Goal: Information Seeking & Learning: Find specific fact

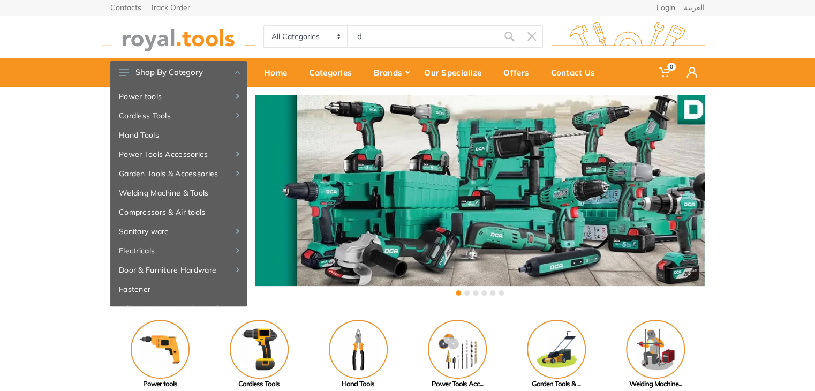
type input "d"
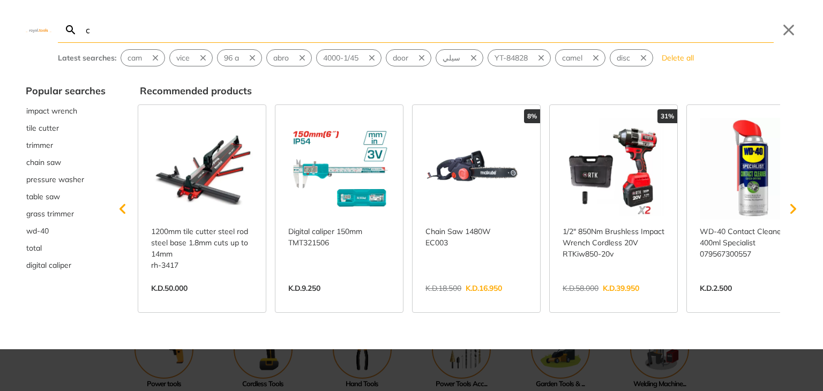
type input "c"
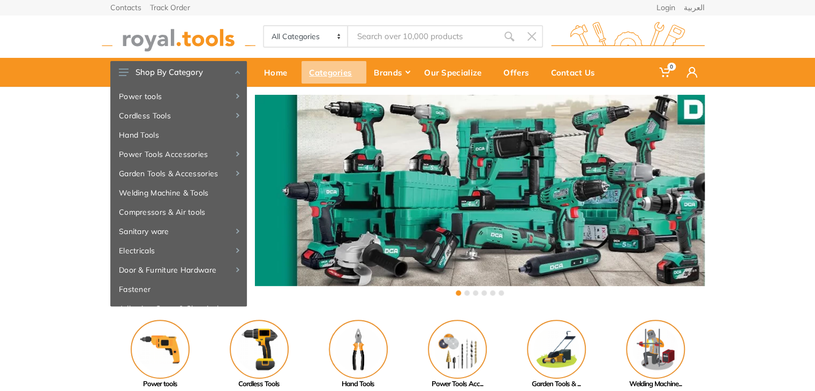
click at [321, 74] on div "Categories" at bounding box center [333, 72] width 65 height 22
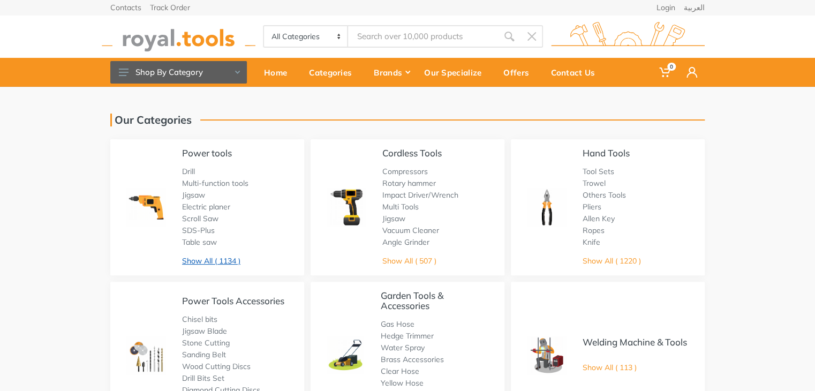
click at [231, 259] on link "Show All ( 1134 )" at bounding box center [211, 261] width 58 height 10
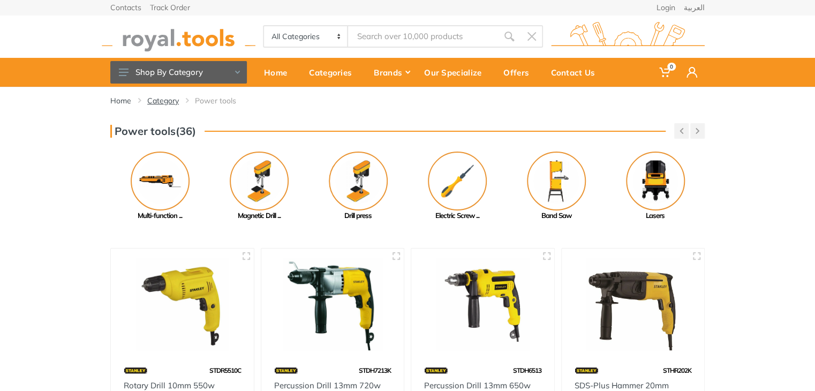
click at [168, 101] on link "Category" at bounding box center [163, 100] width 32 height 11
click at [684, 130] on button "button" at bounding box center [681, 131] width 14 height 16
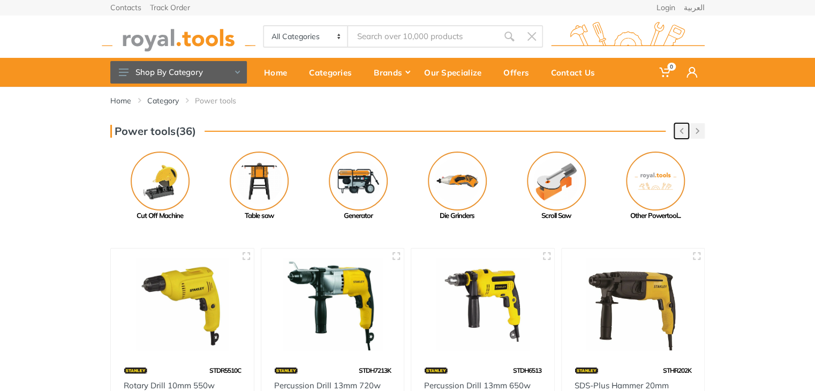
click at [684, 130] on button "button" at bounding box center [681, 131] width 14 height 16
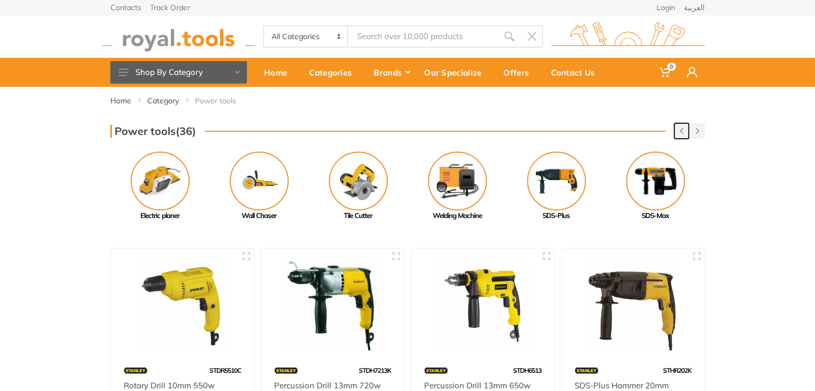
click at [684, 130] on button "button" at bounding box center [681, 131] width 14 height 16
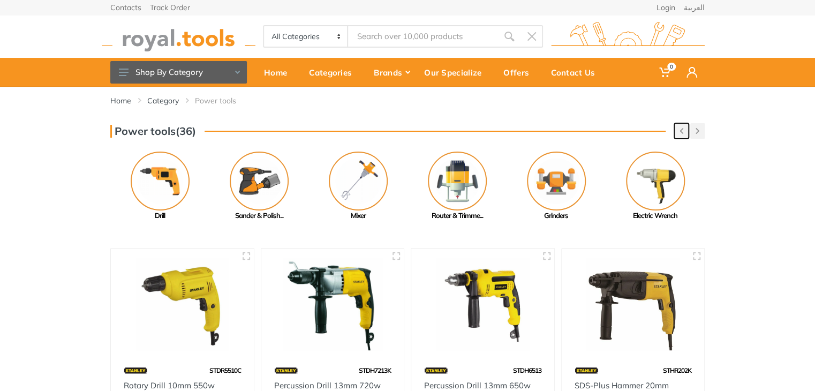
click at [683, 130] on button "button" at bounding box center [681, 131] width 14 height 16
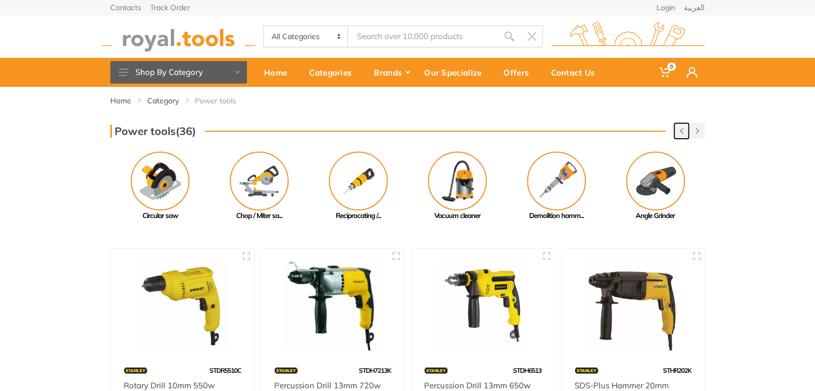
click at [683, 130] on button "button" at bounding box center [681, 131] width 14 height 16
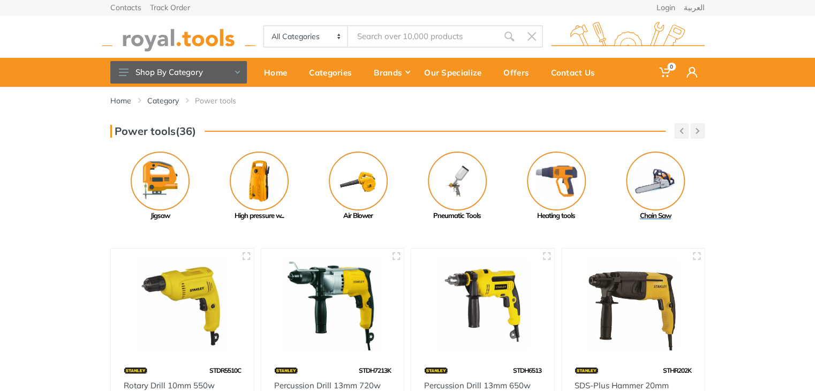
click at [647, 194] on img at bounding box center [655, 181] width 59 height 59
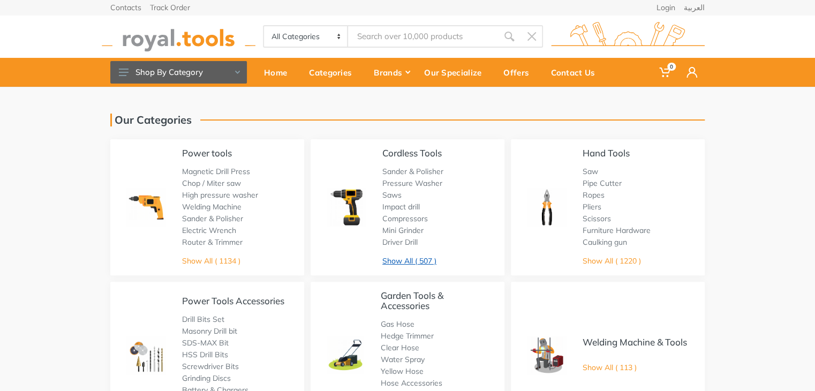
click at [403, 262] on link "Show All ( 507 )" at bounding box center [409, 261] width 54 height 10
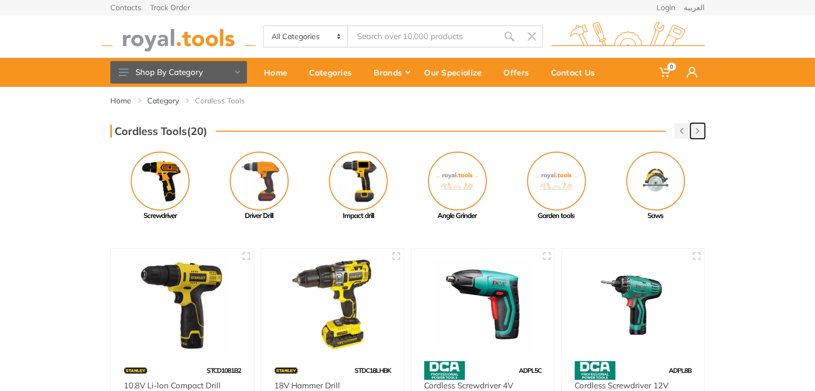
click at [694, 135] on button "button" at bounding box center [697, 131] width 14 height 16
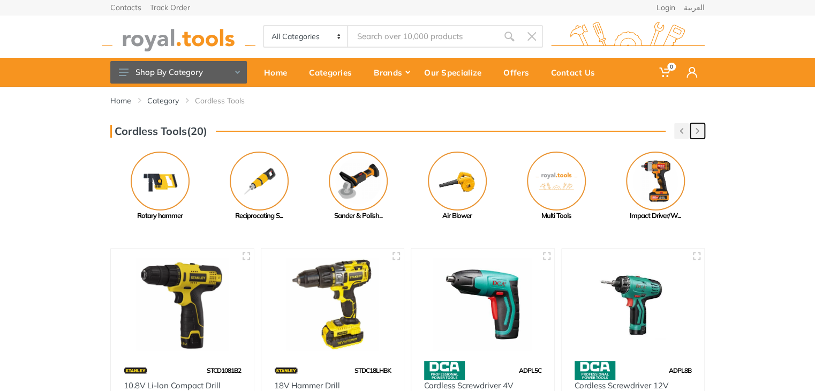
click at [694, 135] on button "button" at bounding box center [697, 131] width 14 height 16
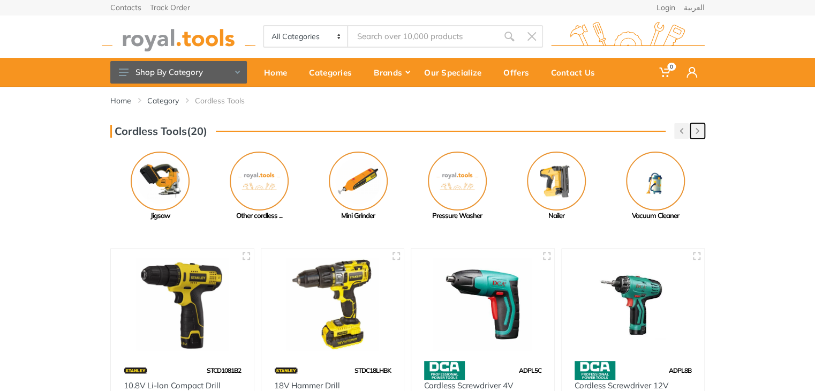
click at [696, 133] on icon "button" at bounding box center [698, 131] width 4 height 6
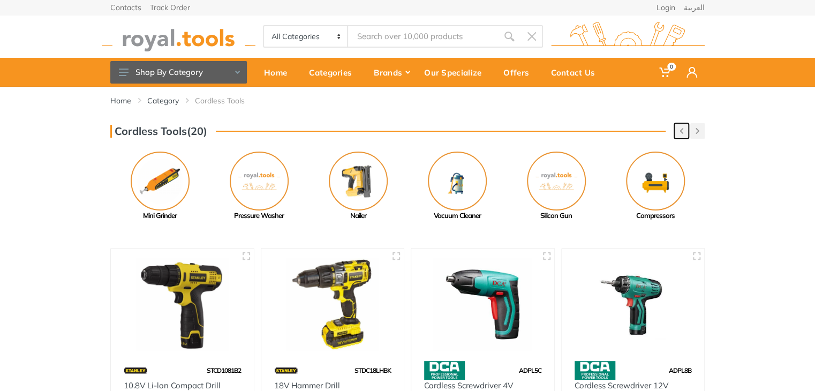
click at [680, 132] on icon "button" at bounding box center [682, 131] width 4 height 6
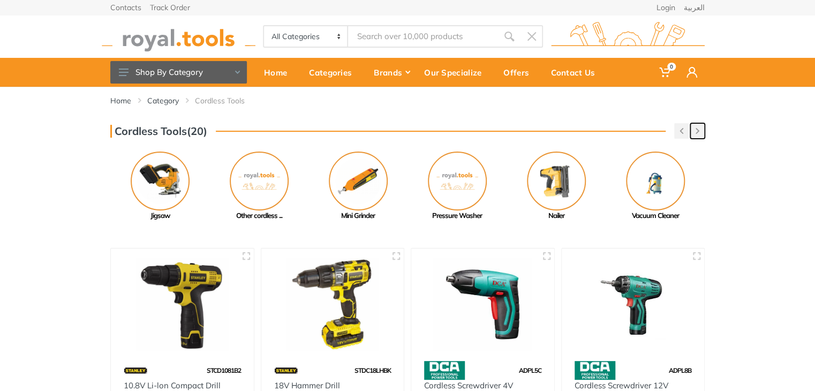
click at [693, 134] on button "button" at bounding box center [697, 131] width 14 height 16
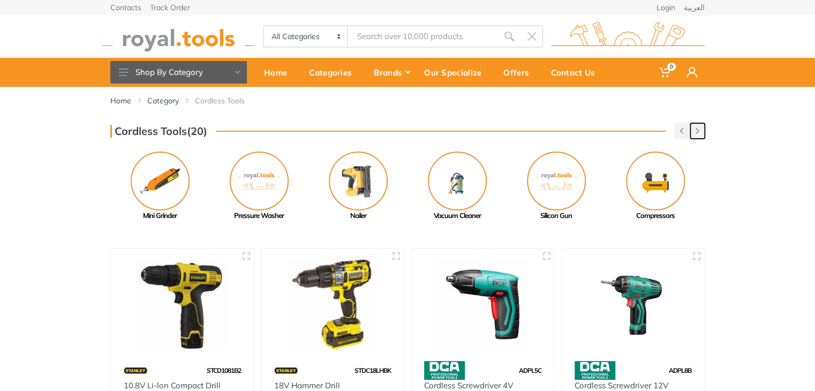
click at [693, 134] on button "button" at bounding box center [697, 131] width 14 height 16
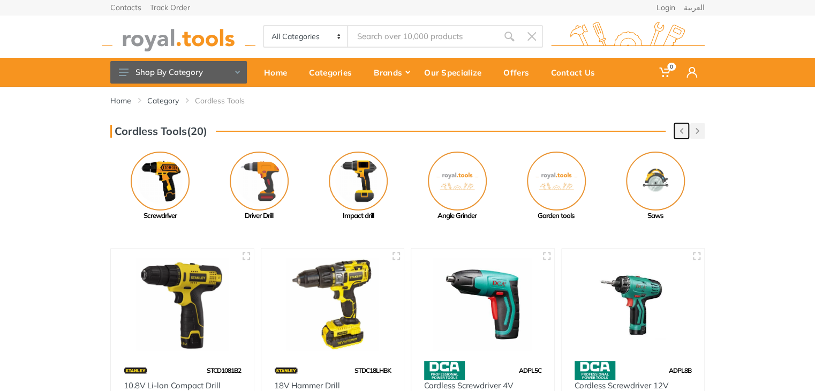
click at [682, 130] on icon "button" at bounding box center [682, 131] width 4 height 6
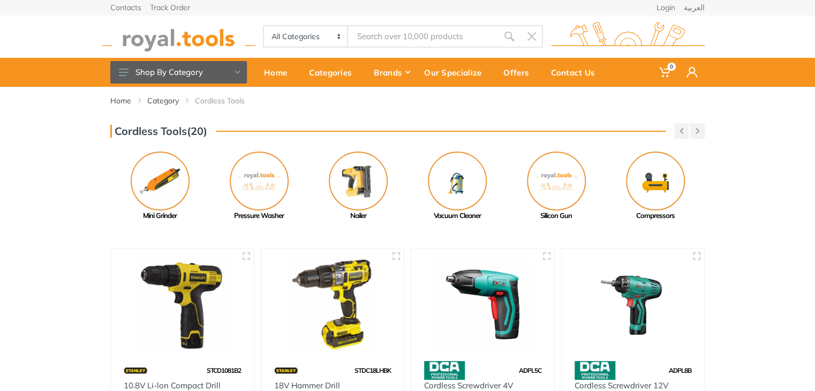
click at [705, 134] on div "Cordless Tools(20) Previous Mini Grinder Pressure Washer Next" at bounding box center [407, 172] width 610 height 98
click at [698, 134] on button "button" at bounding box center [697, 131] width 14 height 16
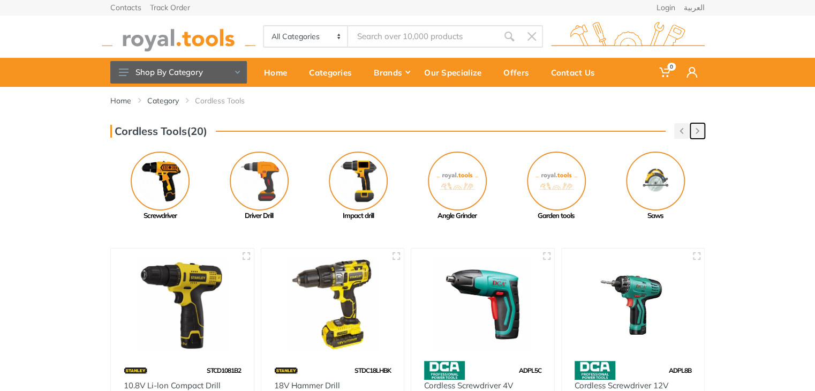
click at [698, 133] on icon "button" at bounding box center [698, 131] width 4 height 6
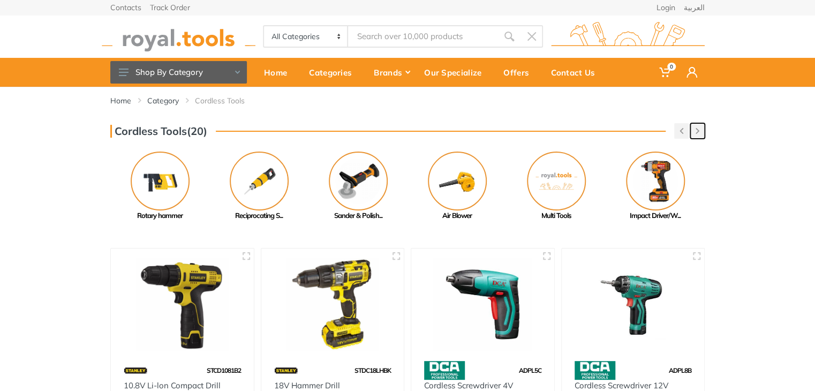
click at [699, 134] on button "button" at bounding box center [697, 131] width 14 height 16
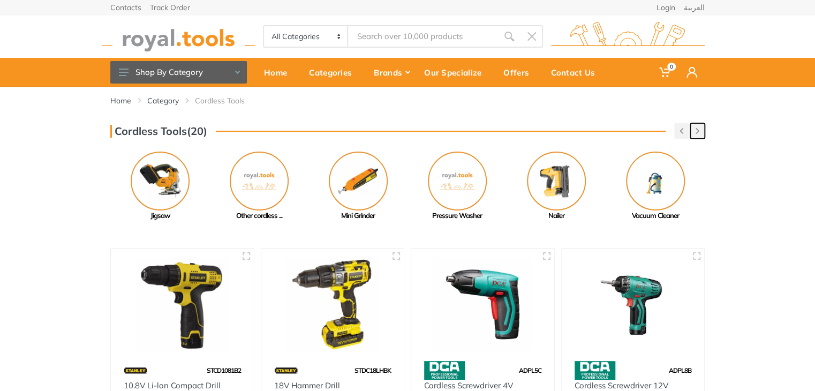
click at [698, 133] on icon "button" at bounding box center [698, 131] width 4 height 6
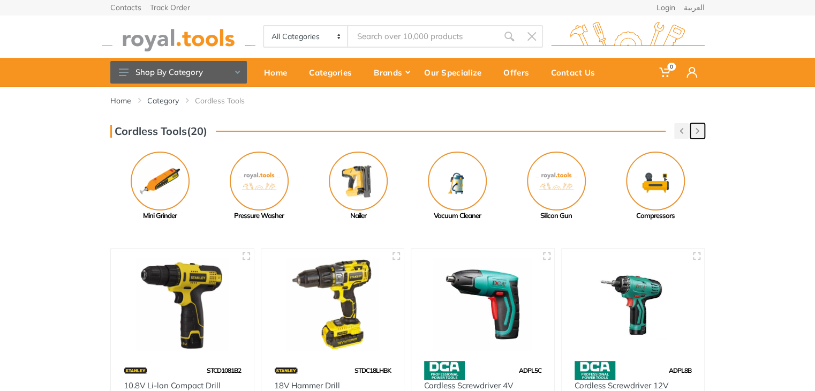
click at [698, 132] on icon "button" at bounding box center [698, 131] width 4 height 6
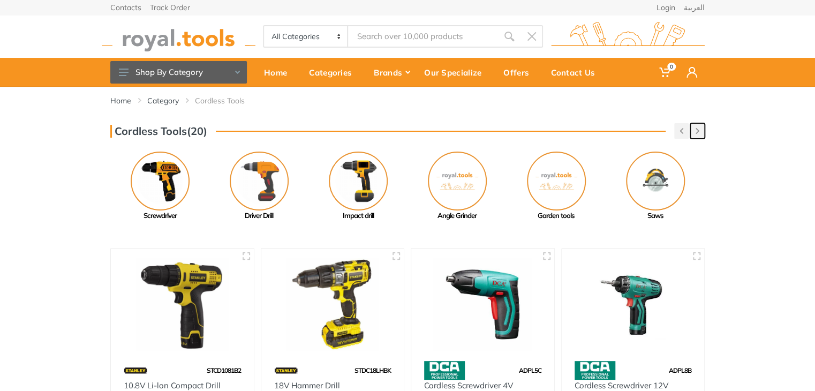
click at [698, 132] on icon "button" at bounding box center [698, 131] width 4 height 6
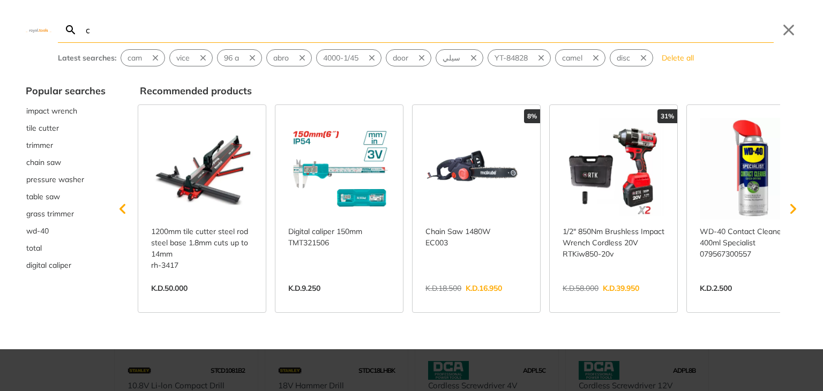
type input "ch"
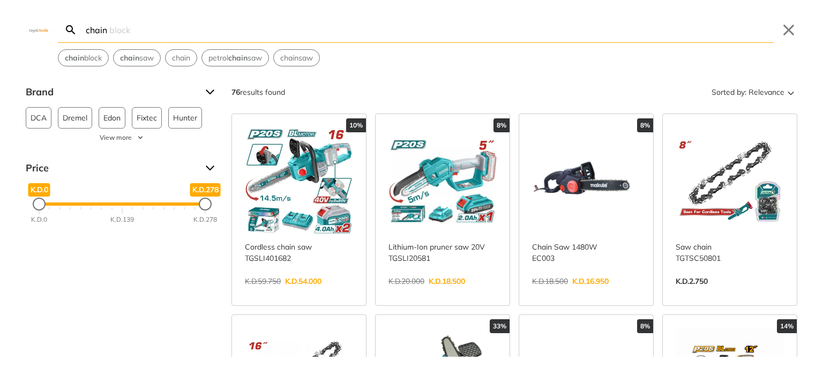
type input "chain"
click at [346, 292] on link "View more →" at bounding box center [299, 292] width 108 height 0
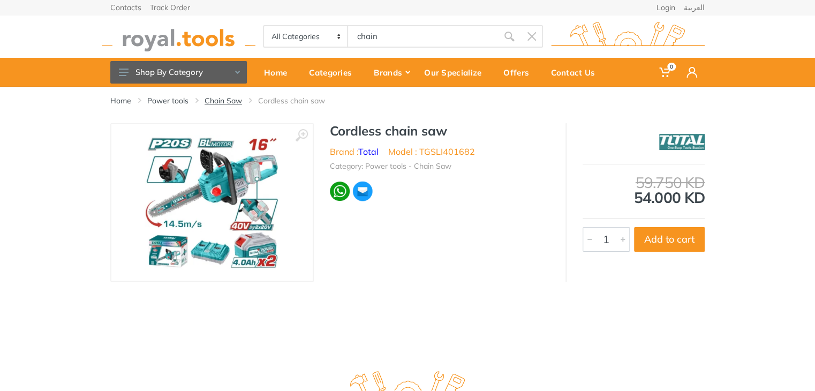
click at [223, 98] on link "Chain Saw" at bounding box center [223, 100] width 37 height 11
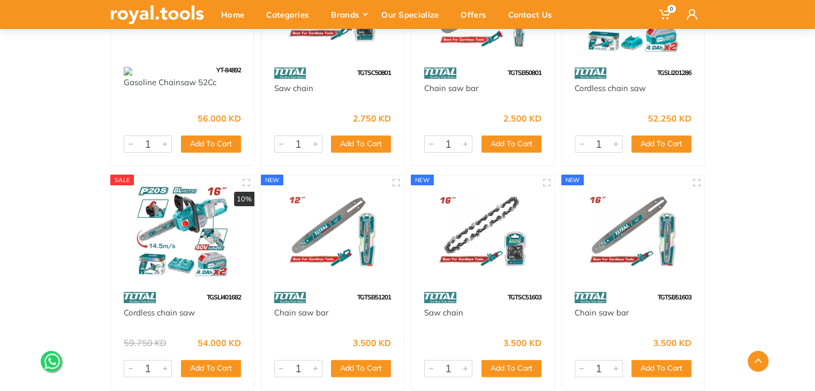
scroll to position [2013, 0]
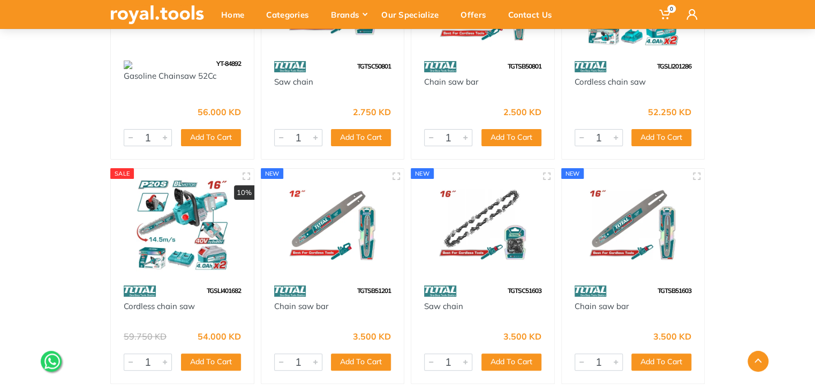
click at [211, 217] on img at bounding box center [182, 224] width 124 height 93
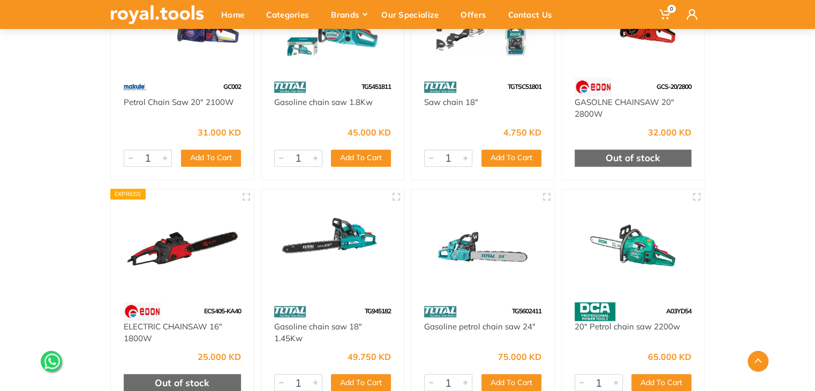
scroll to position [0, 0]
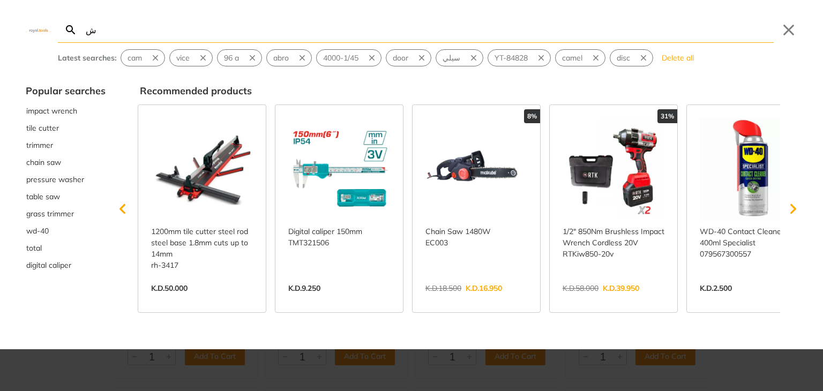
type input "ش"
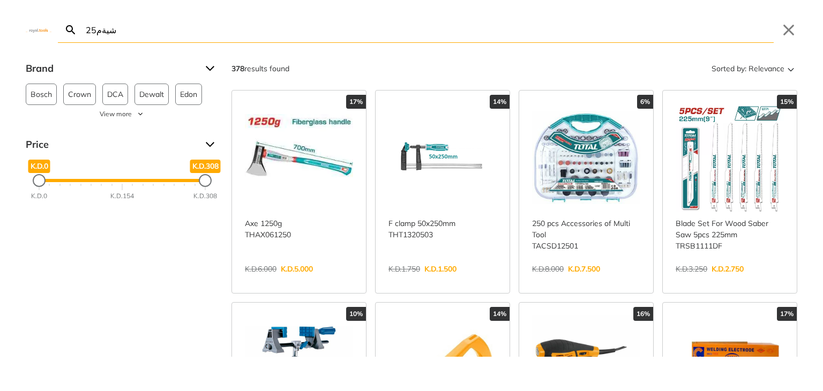
type input "شيةم250"
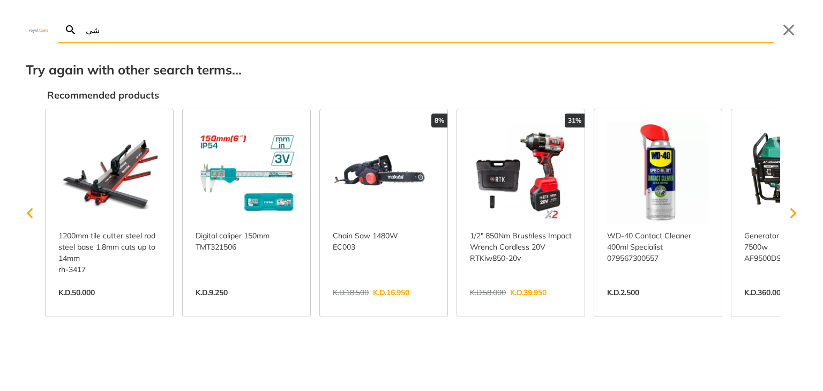
type input "ش"
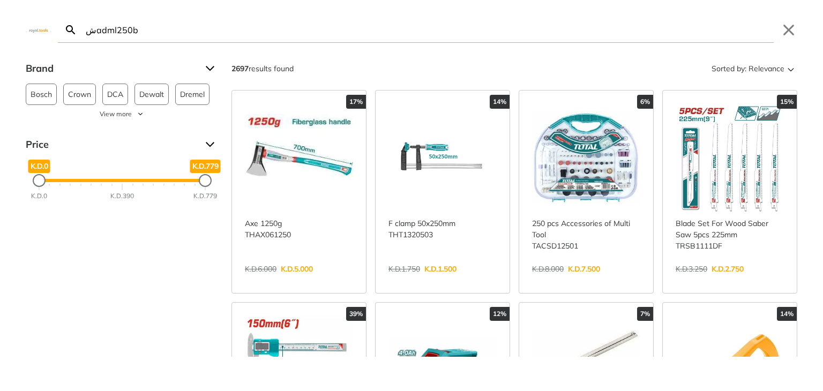
type input "شadml250bm"
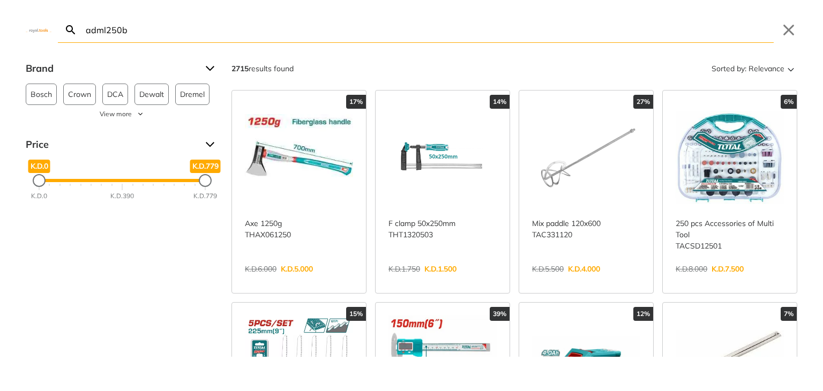
type input "adml250bm"
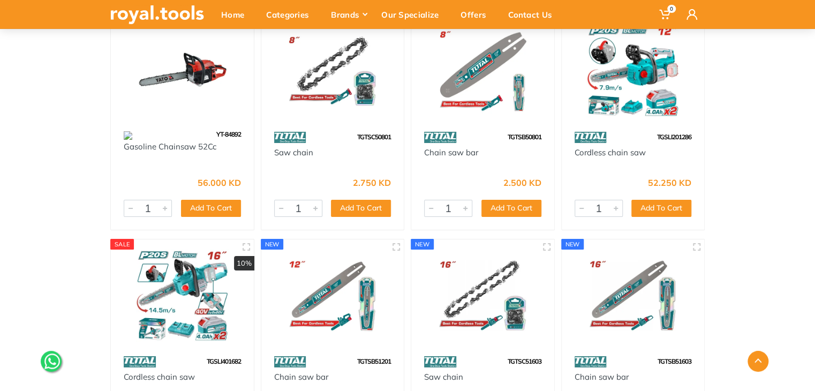
scroll to position [2283, 0]
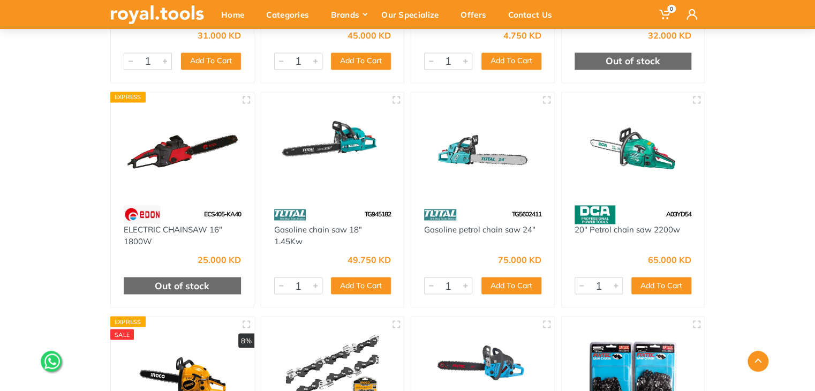
scroll to position [735, 0]
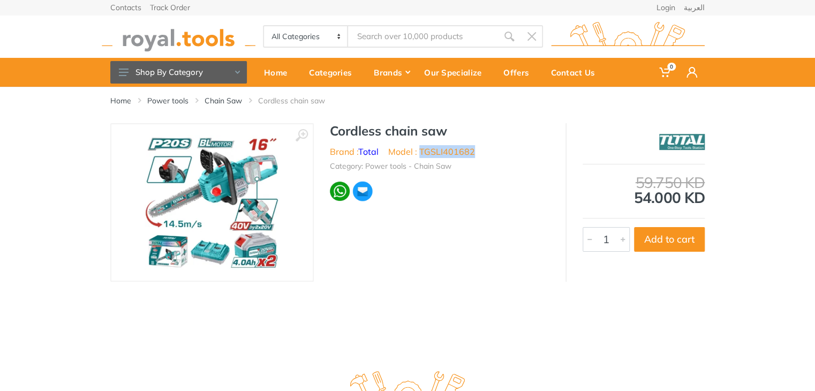
drag, startPoint x: 480, startPoint y: 151, endPoint x: 421, endPoint y: 156, distance: 59.1
click at [421, 156] on ul "Brand : Total Model : TGSLI401682" at bounding box center [440, 151] width 220 height 13
copy li "TGSLI401682"
click at [381, 27] on input "Site search" at bounding box center [423, 36] width 150 height 22
type input "ك"
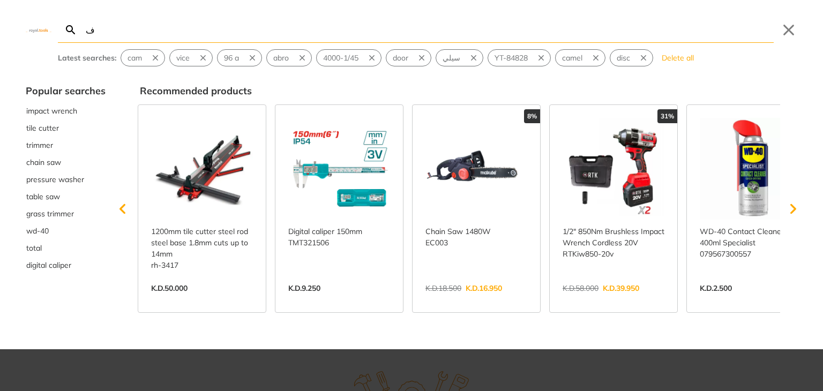
type input "ف"
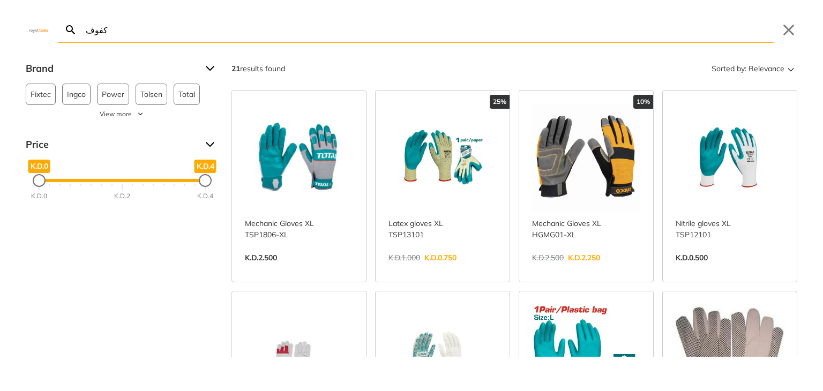
type input "كفوف"
click at [313, 269] on link "View more →" at bounding box center [299, 269] width 108 height 0
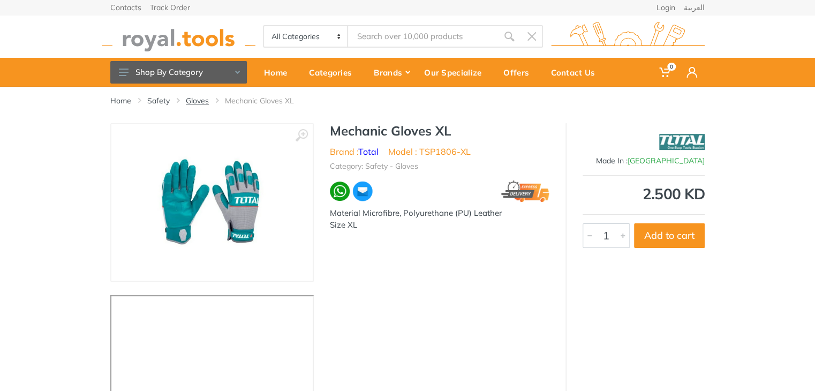
type input "كفوف"
click at [203, 102] on link "Gloves" at bounding box center [197, 100] width 23 height 11
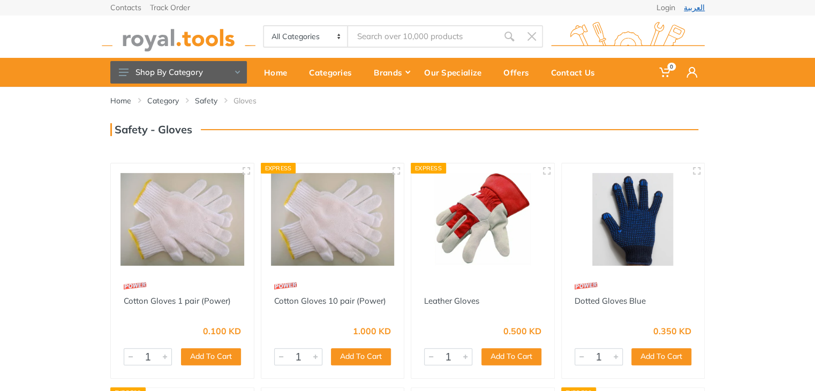
click at [700, 7] on link "العربية" at bounding box center [694, 7] width 21 height 7
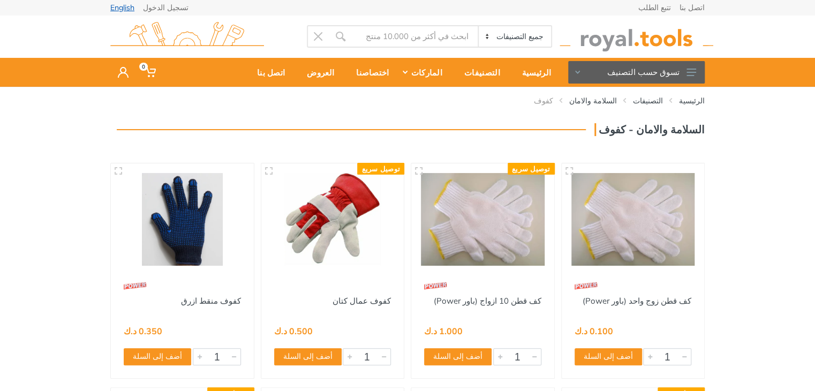
click at [124, 4] on link "English" at bounding box center [122, 7] width 24 height 7
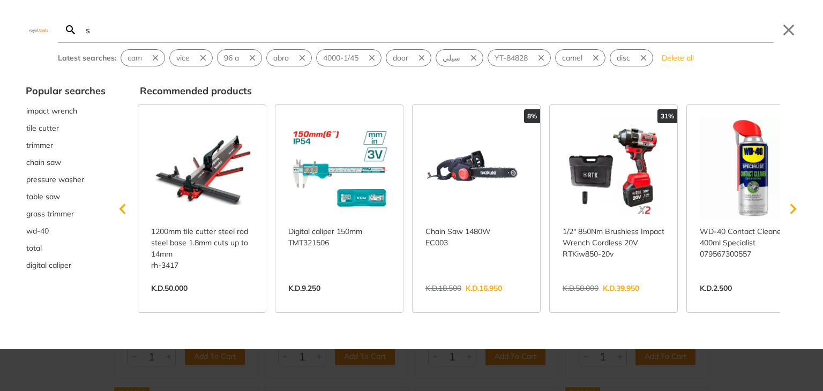
type input "s"
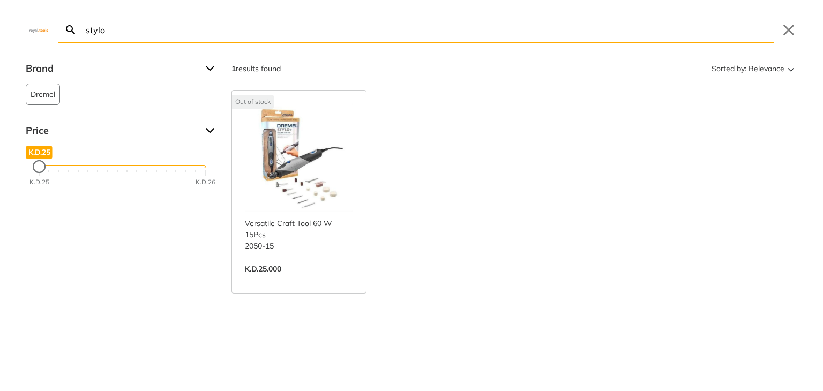
type input "stylo"
click at [339, 280] on link "View more →" at bounding box center [299, 280] width 108 height 0
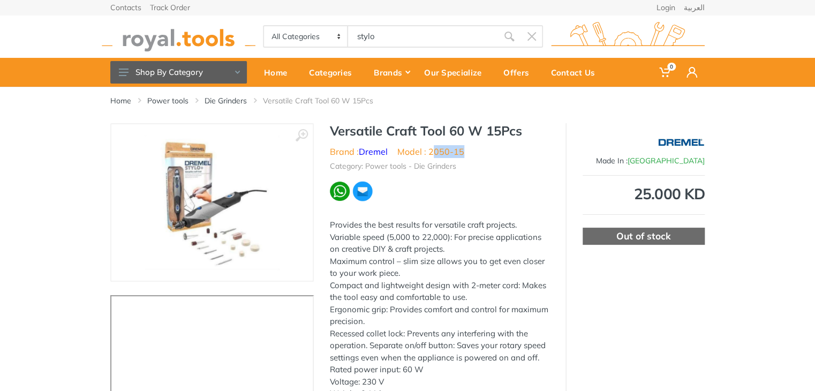
drag, startPoint x: 463, startPoint y: 153, endPoint x: 432, endPoint y: 155, distance: 31.1
click at [432, 155] on ul "Brand : Dremel Model : 2050-15" at bounding box center [440, 151] width 220 height 13
click at [450, 153] on li "Model : 2050-15" at bounding box center [430, 151] width 67 height 13
click at [475, 153] on ul "Brand : Dremel Model : 2050-15" at bounding box center [440, 151] width 220 height 13
drag, startPoint x: 469, startPoint y: 152, endPoint x: 431, endPoint y: 152, distance: 38.0
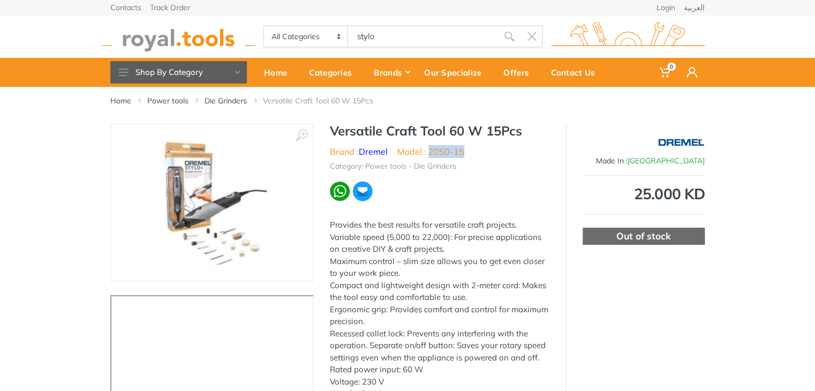
click at [431, 152] on ul "Brand : Dremel Model : 2050-15" at bounding box center [440, 151] width 220 height 13
copy li "2050-15"
drag, startPoint x: 343, startPoint y: 39, endPoint x: 312, endPoint y: 35, distance: 31.2
click at [312, 35] on div "All Categories Power tools Cordless Tools Hand Tools Power Tools Accessories Ga…" at bounding box center [403, 36] width 280 height 22
type input "4250 1/35"
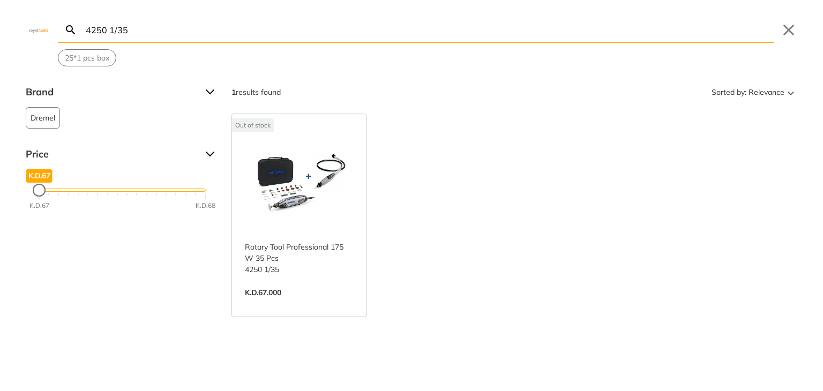
type input "4250 1/35"
click at [298, 304] on link "View more →" at bounding box center [299, 304] width 108 height 0
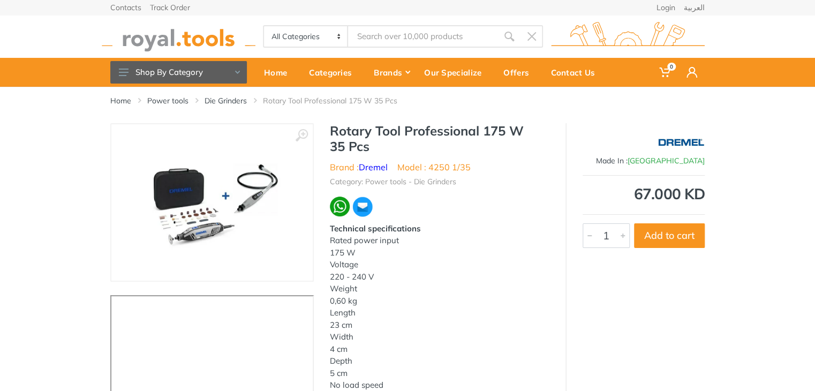
type input "4250 1/35"
drag, startPoint x: 421, startPoint y: 41, endPoint x: 245, endPoint y: 14, distance: 178.2
click at [313, 34] on div "All Categories Power tools Cordless Tools Hand Tools Power Tools Accessories Ga…" at bounding box center [403, 36] width 280 height 22
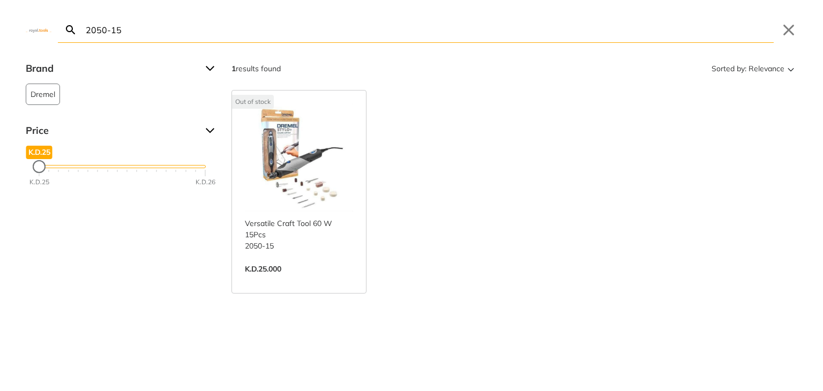
type input "2050-15"
click at [329, 280] on link "View more →" at bounding box center [299, 280] width 108 height 0
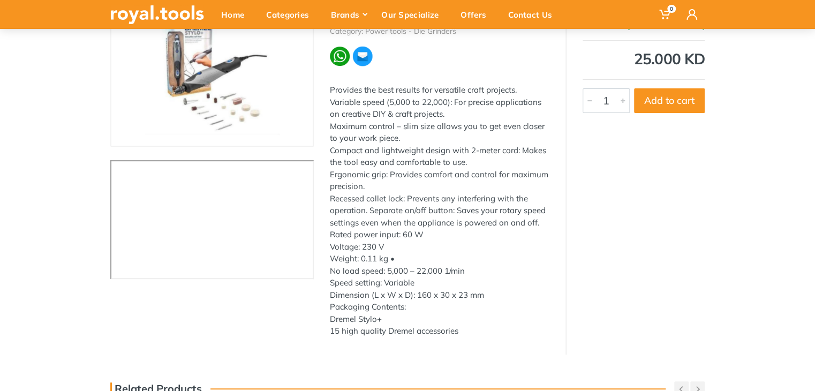
scroll to position [66, 0]
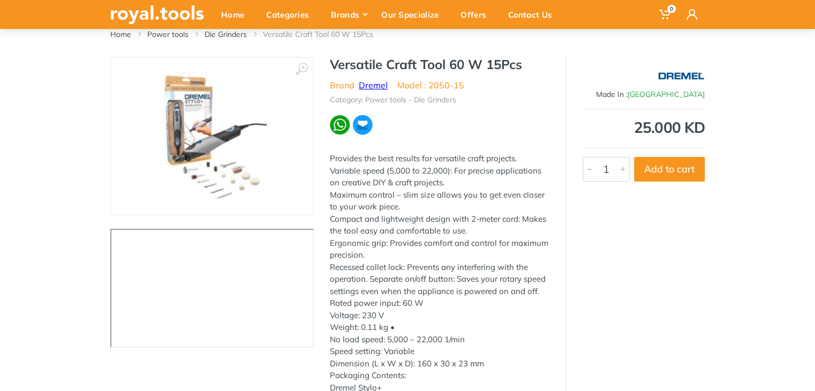
click at [381, 88] on link "Dremel" at bounding box center [373, 85] width 29 height 11
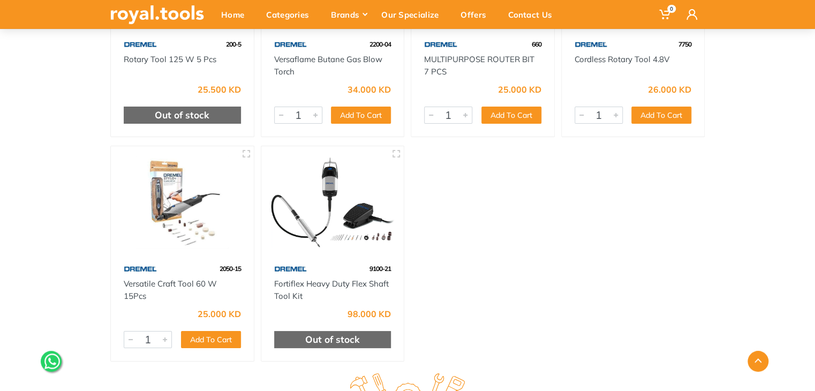
scroll to position [1957, 0]
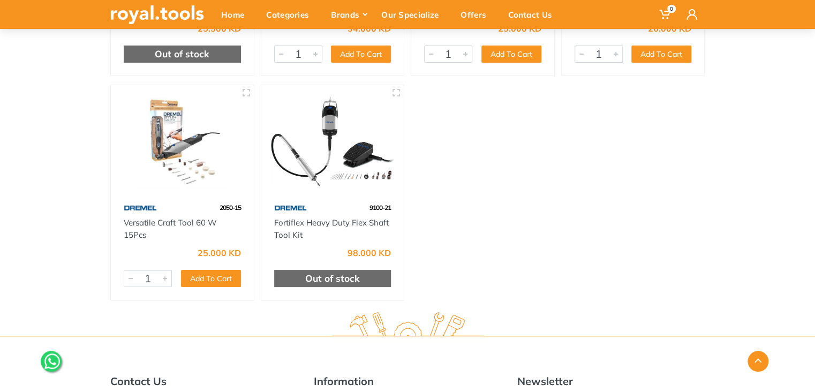
click at [208, 198] on div at bounding box center [182, 141] width 143 height 113
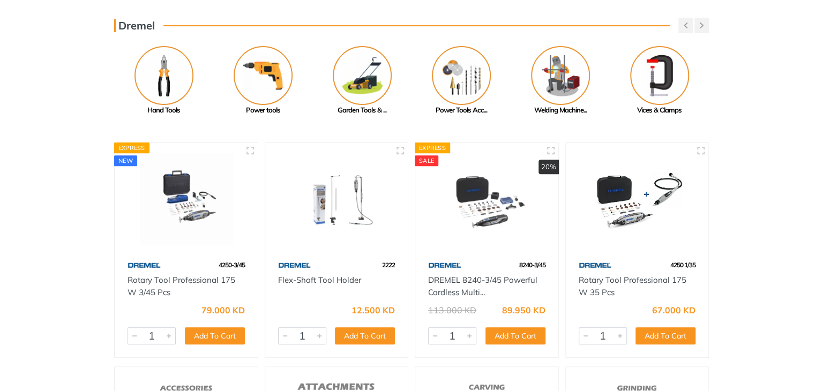
scroll to position [0, 0]
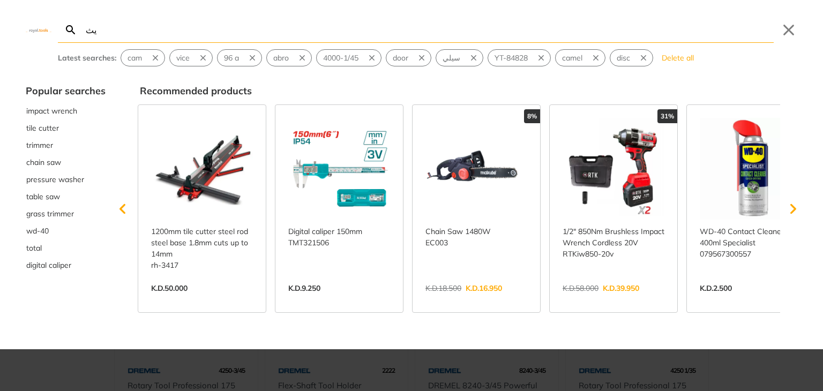
type input "يث"
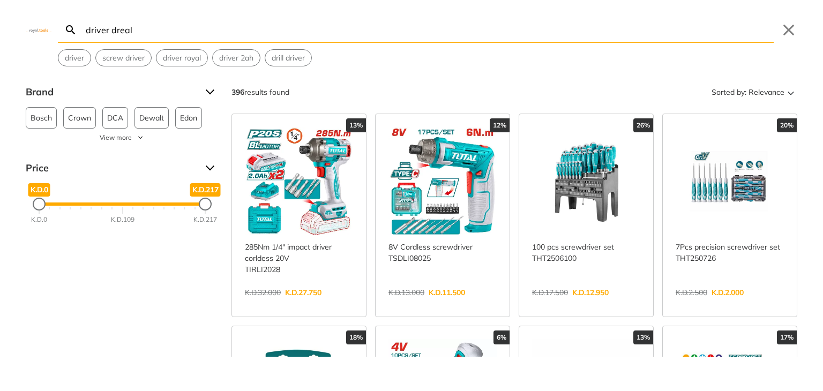
scroll to position [2, 0]
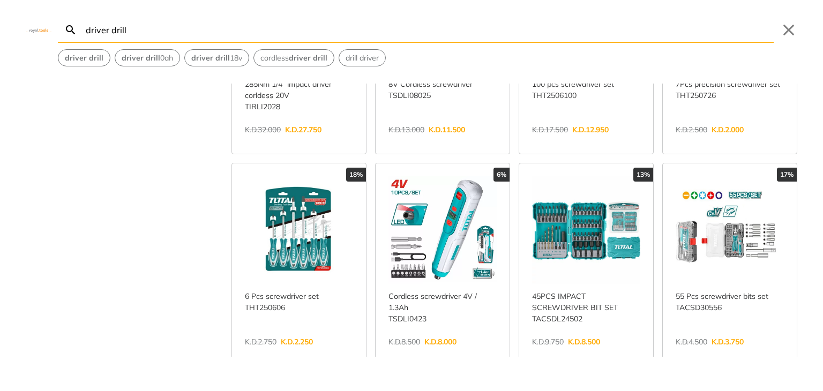
scroll to position [163, 0]
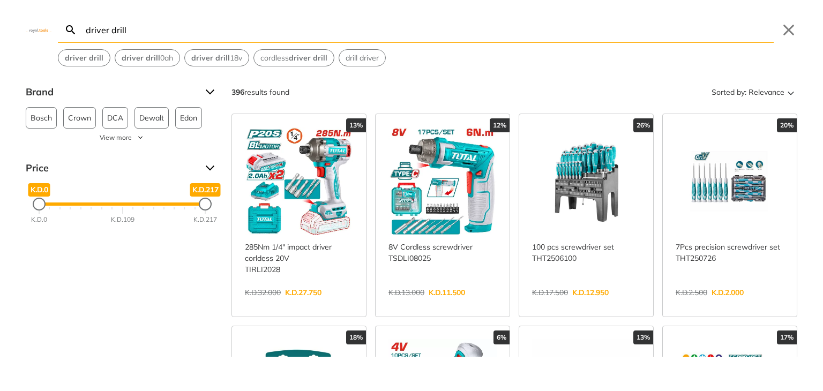
type input "driver drill"
click at [326, 304] on link "View more →" at bounding box center [299, 304] width 108 height 0
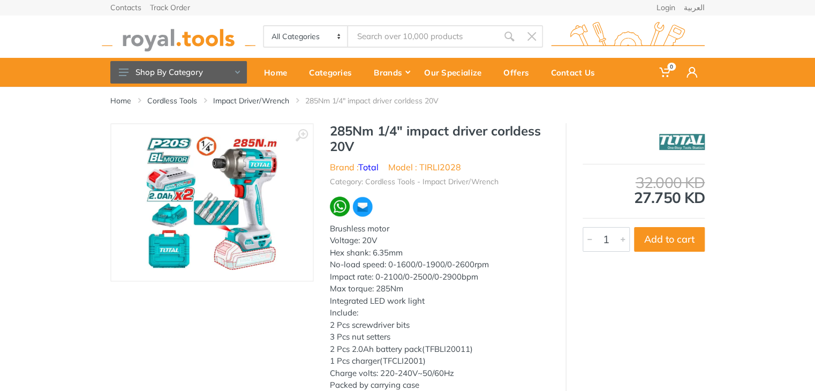
type input "driver drill"
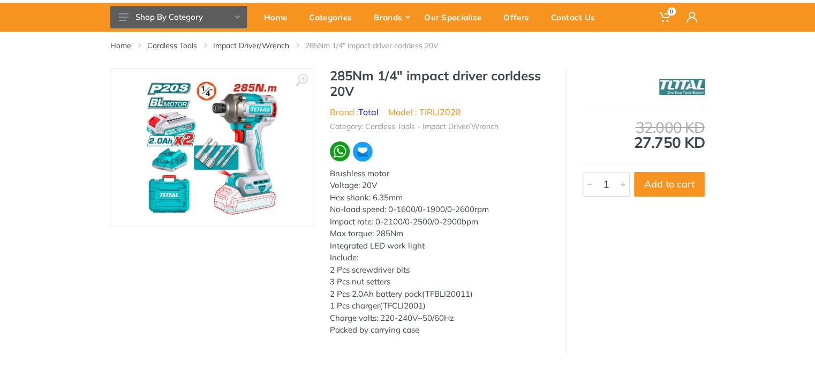
scroll to position [51, 0]
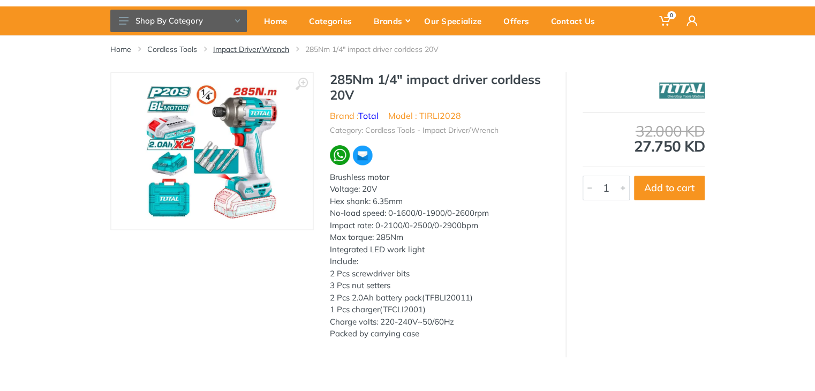
click at [263, 51] on link "Impact Driver/Wrench" at bounding box center [251, 49] width 76 height 11
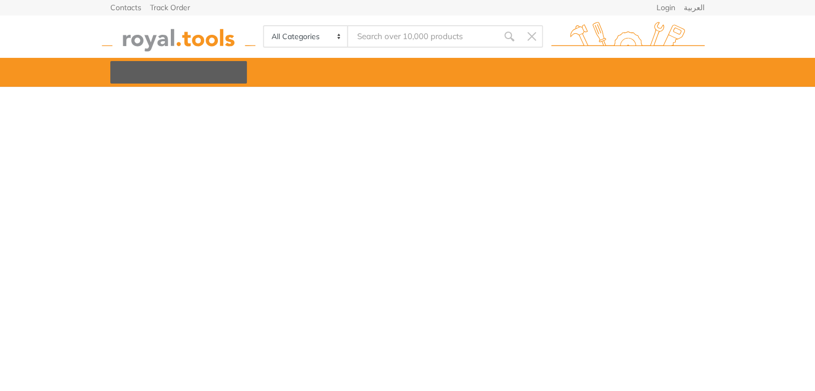
type input "driver drill"
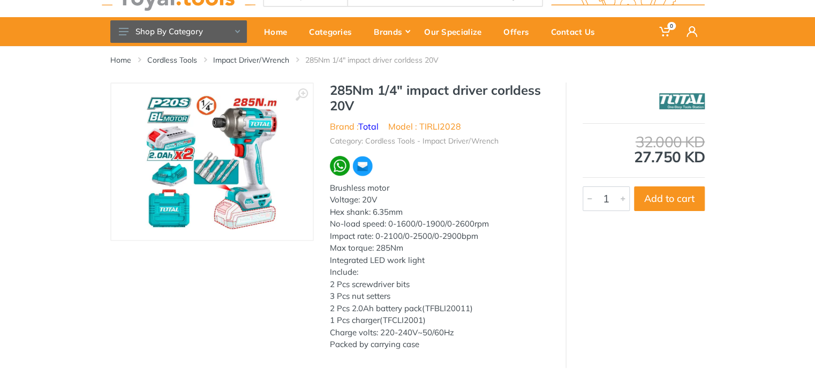
scroll to position [13, 0]
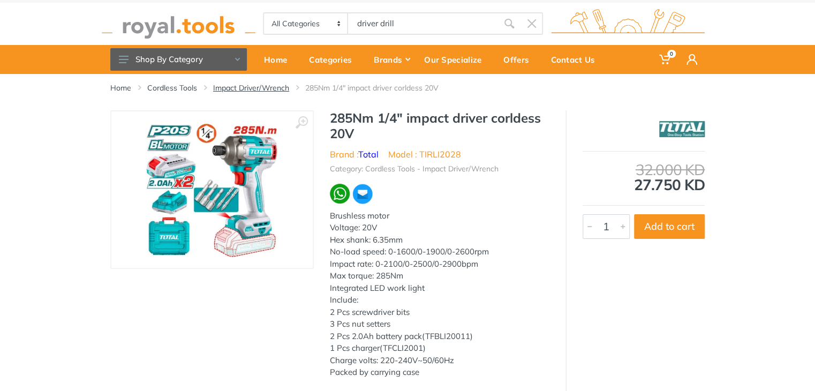
click at [281, 88] on link "Impact Driver/Wrench" at bounding box center [251, 87] width 76 height 11
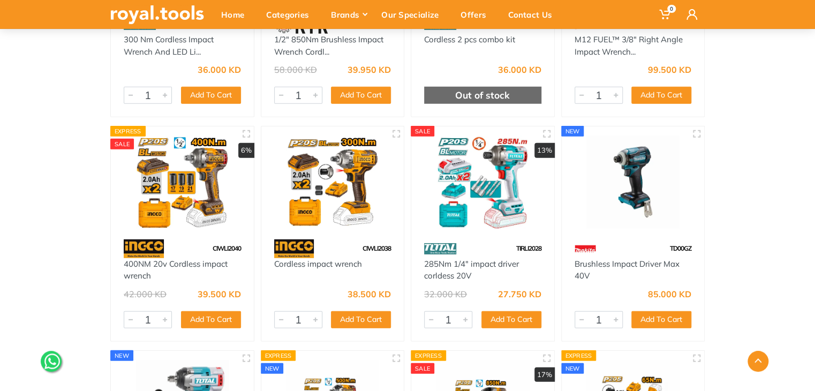
scroll to position [3431, 0]
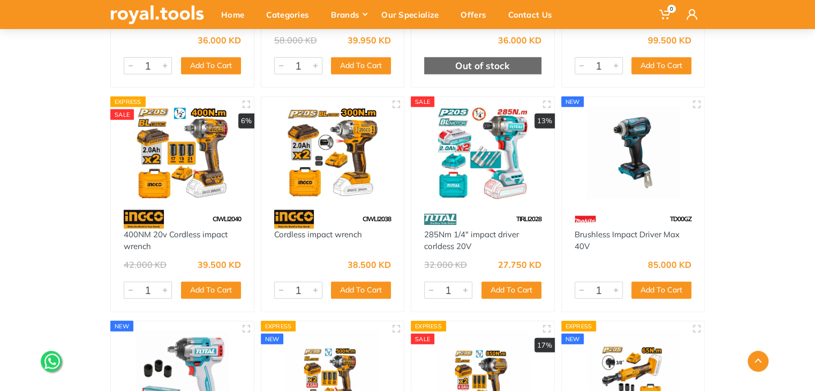
click at [495, 183] on img at bounding box center [483, 153] width 124 height 93
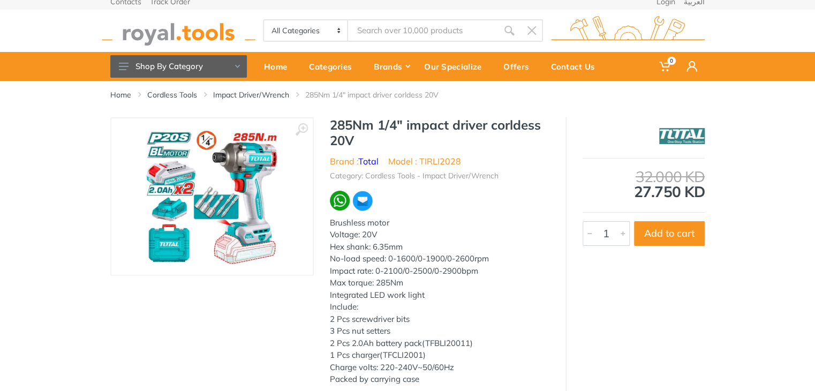
scroll to position [4, 0]
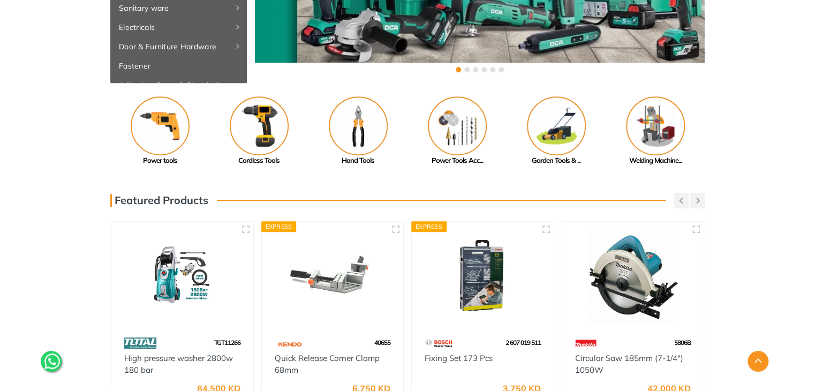
scroll to position [257, 0]
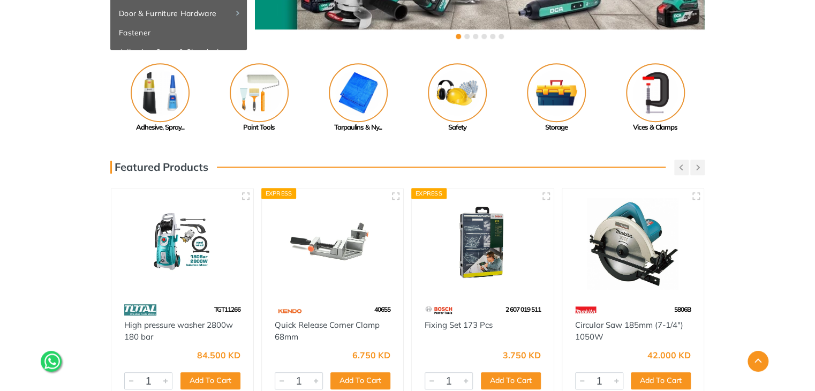
drag, startPoint x: 173, startPoint y: 99, endPoint x: 407, endPoint y: 144, distance: 238.3
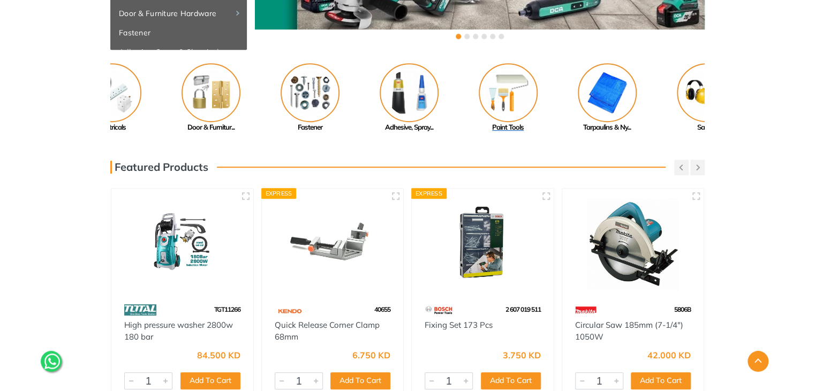
drag, startPoint x: 196, startPoint y: 84, endPoint x: 478, endPoint y: 103, distance: 282.3
click at [448, 101] on link "Adhesive, Spray..." at bounding box center [408, 98] width 99 height 70
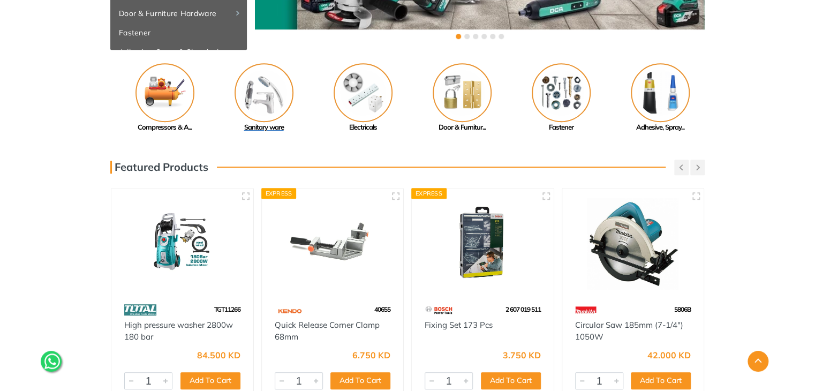
drag, startPoint x: 249, startPoint y: 85, endPoint x: 473, endPoint y: 96, distance: 224.7
click at [293, 96] on img at bounding box center [264, 92] width 59 height 59
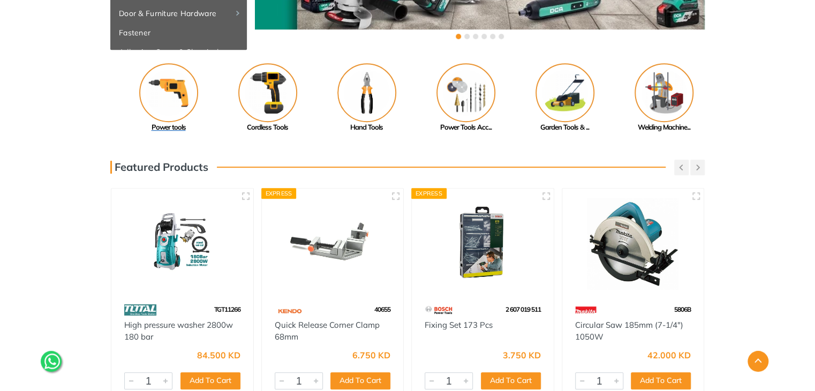
drag, startPoint x: 169, startPoint y: 110, endPoint x: 399, endPoint y: 115, distance: 230.3
click at [198, 115] on img at bounding box center [168, 92] width 59 height 59
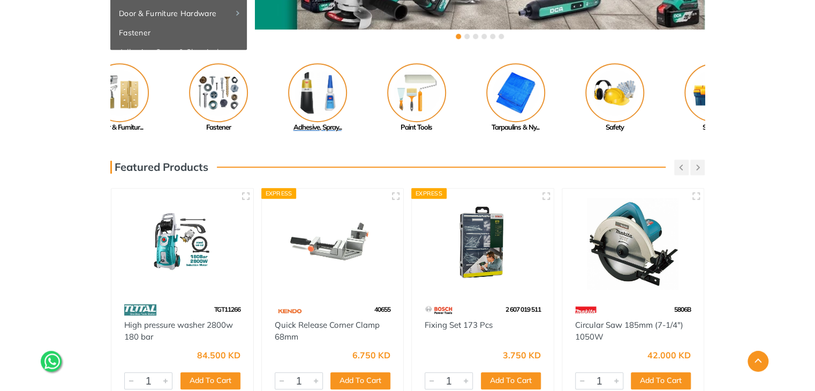
drag, startPoint x: 176, startPoint y: 94, endPoint x: 388, endPoint y: 110, distance: 212.6
click at [347, 110] on img at bounding box center [317, 92] width 59 height 59
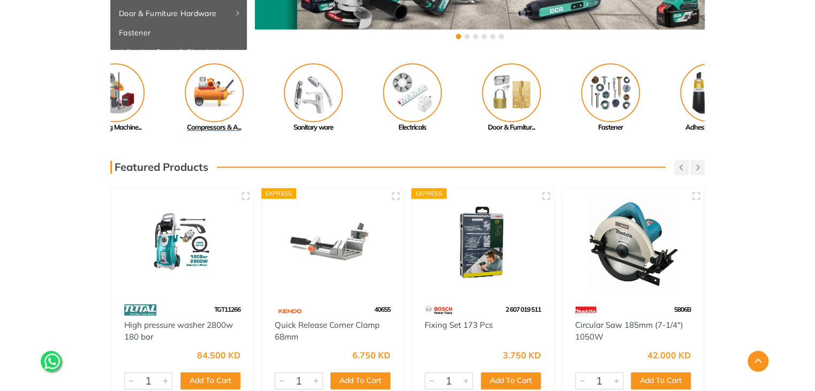
drag, startPoint x: 255, startPoint y: 103, endPoint x: 555, endPoint y: 116, distance: 299.6
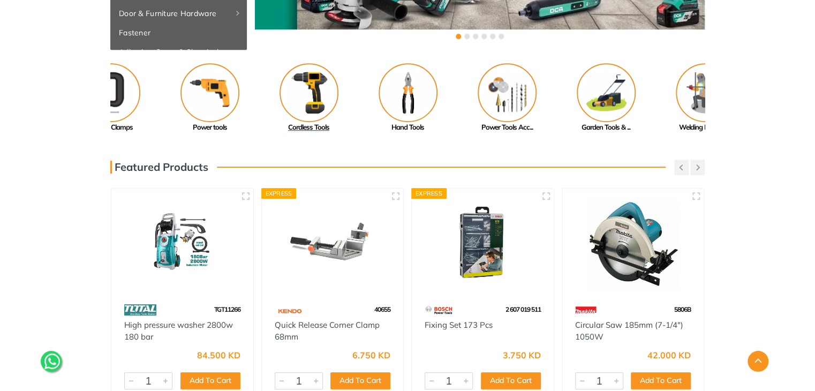
drag, startPoint x: 240, startPoint y: 89, endPoint x: 411, endPoint y: 94, distance: 170.9
click at [338, 90] on img at bounding box center [309, 92] width 59 height 59
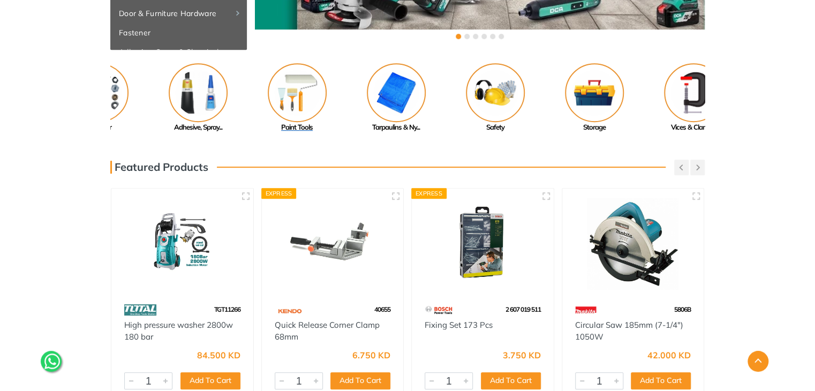
drag, startPoint x: 248, startPoint y: 93, endPoint x: 441, endPoint y: 104, distance: 193.6
click at [327, 97] on img at bounding box center [297, 92] width 59 height 59
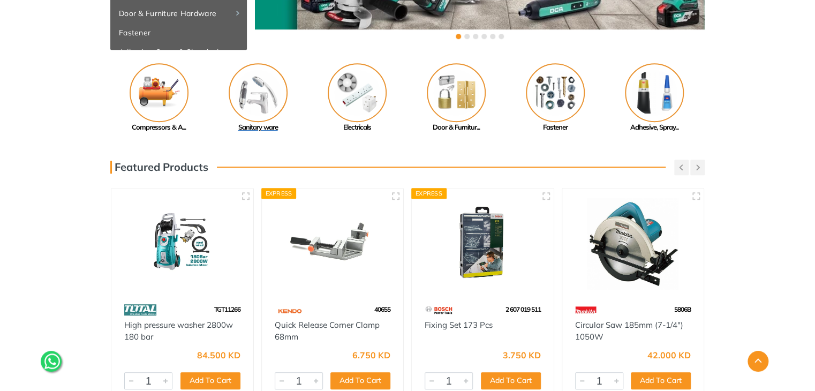
drag, startPoint x: 265, startPoint y: 83, endPoint x: 437, endPoint y: 103, distance: 173.1
click at [288, 97] on img at bounding box center [258, 92] width 59 height 59
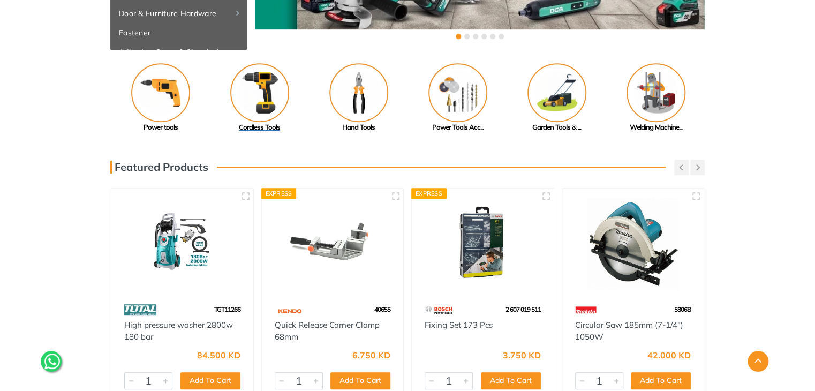
drag, startPoint x: 209, startPoint y: 81, endPoint x: 384, endPoint y: 94, distance: 176.2
click at [210, 91] on link "Power tools" at bounding box center [160, 98] width 99 height 70
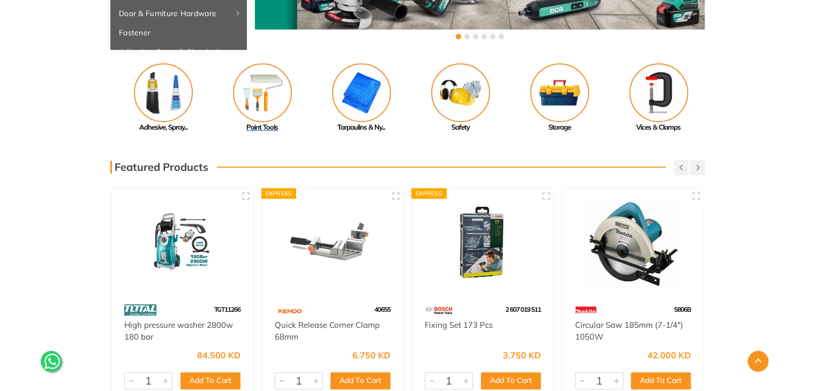
drag, startPoint x: 242, startPoint y: 84, endPoint x: 443, endPoint y: 97, distance: 202.3
click at [292, 96] on img at bounding box center [262, 92] width 59 height 59
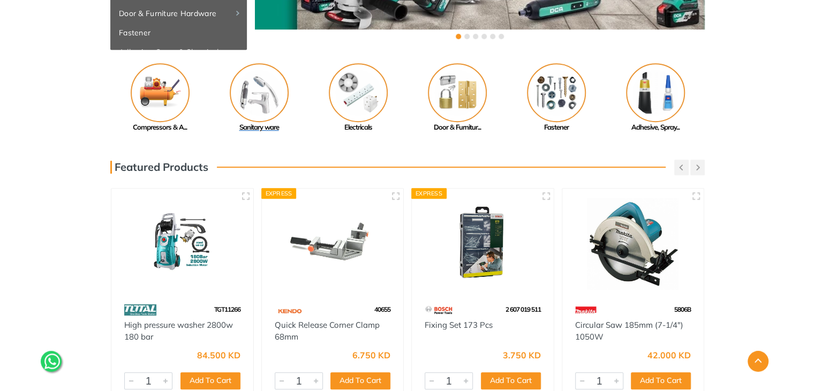
drag, startPoint x: 229, startPoint y: 90, endPoint x: 410, endPoint y: 92, distance: 180.5
click at [289, 88] on img at bounding box center [259, 92] width 59 height 59
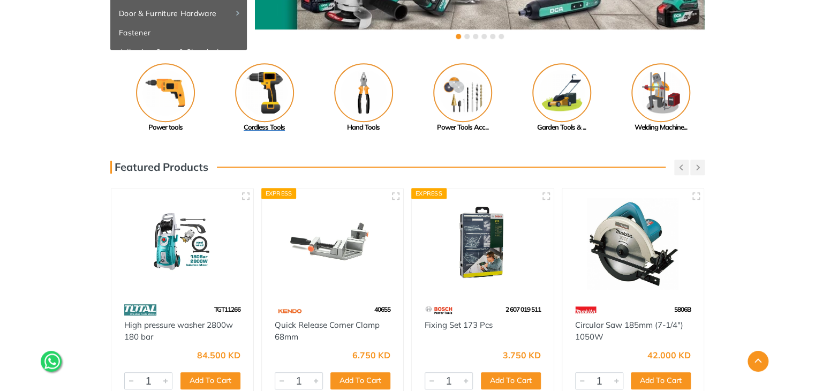
drag, startPoint x: 227, startPoint y: 81, endPoint x: 407, endPoint y: 90, distance: 180.2
click at [314, 88] on link "Cordless Tools" at bounding box center [264, 98] width 99 height 70
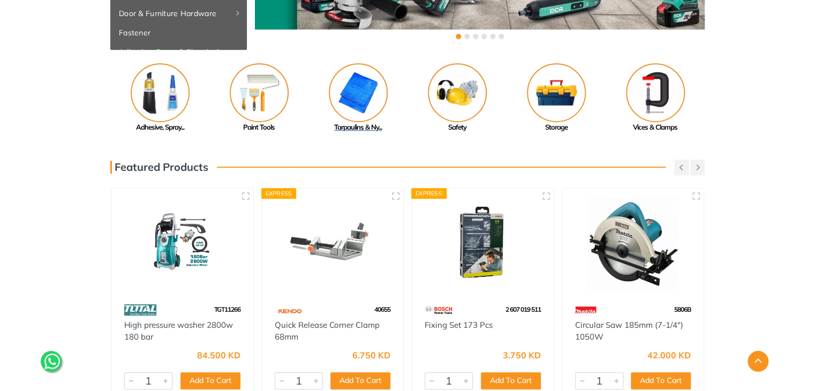
drag, startPoint x: 368, startPoint y: 86, endPoint x: 160, endPoint y: 87, distance: 207.8
click at [329, 79] on img at bounding box center [358, 92] width 59 height 59
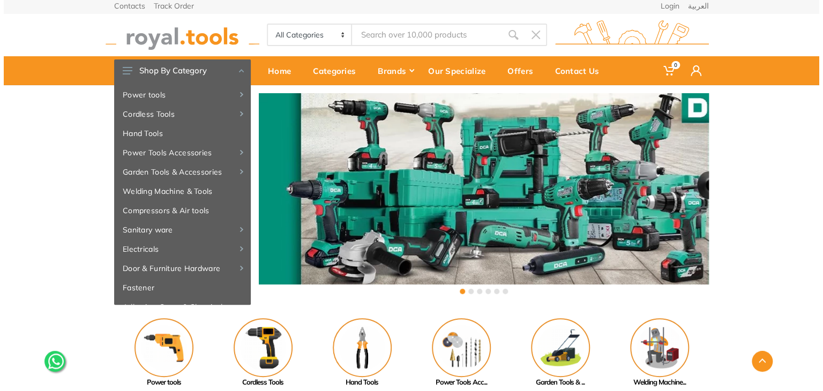
scroll to position [0, 0]
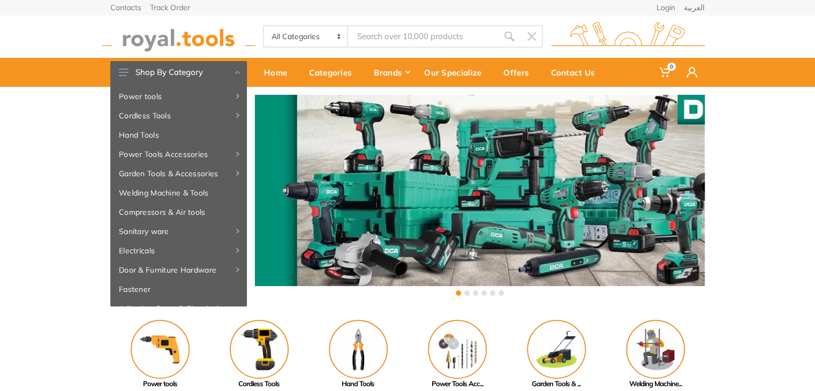
click at [448, 35] on input "Site search" at bounding box center [423, 36] width 150 height 22
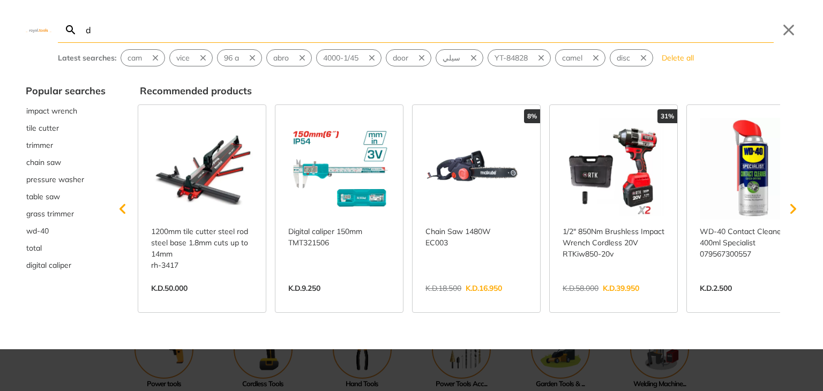
type input "dr"
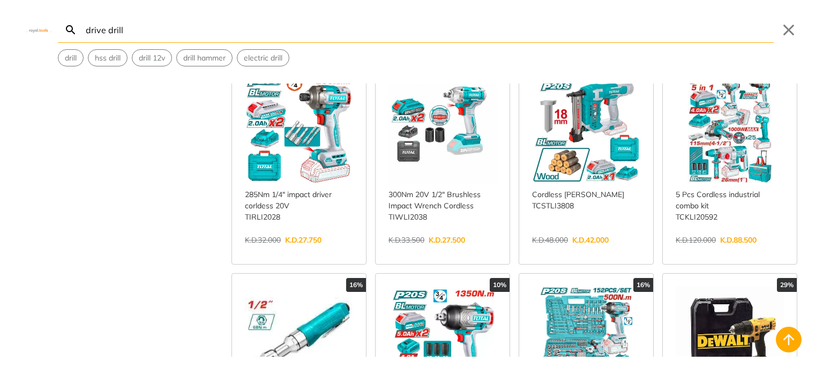
scroll to position [475, 0]
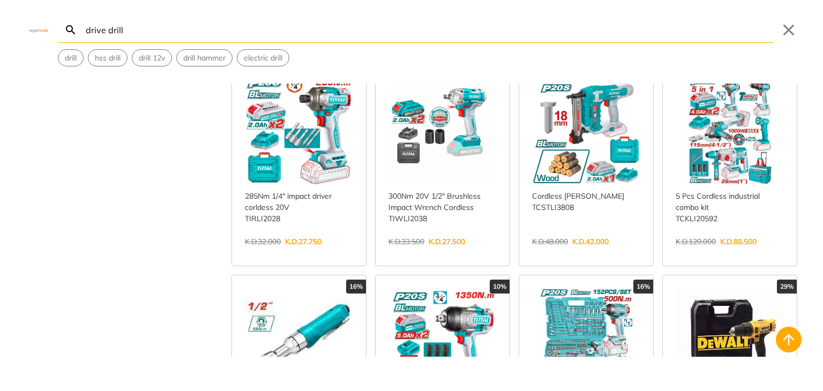
type input "drive drill"
click at [299, 253] on link "View more →" at bounding box center [299, 253] width 108 height 0
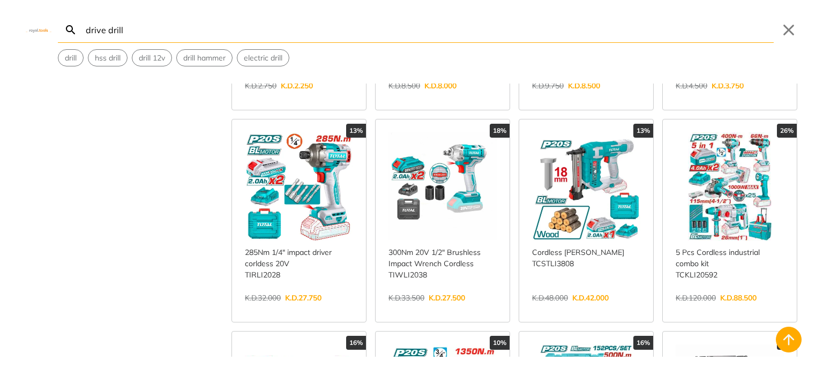
scroll to position [417, 0]
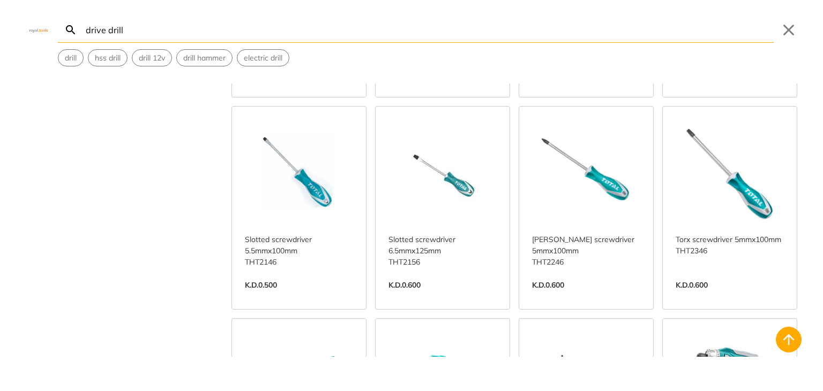
scroll to position [1984, 0]
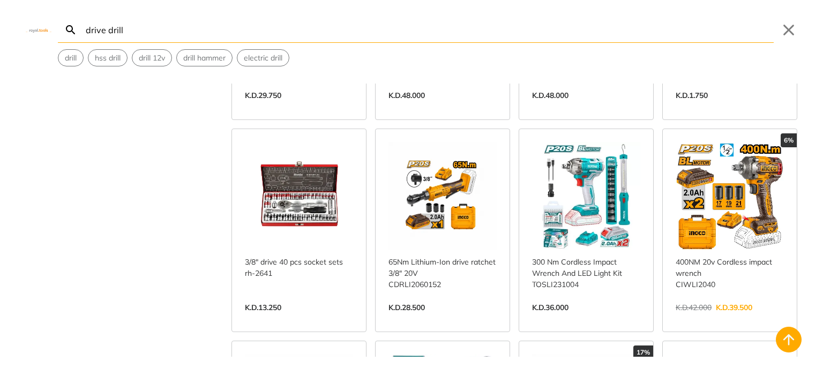
scroll to position [3596, 0]
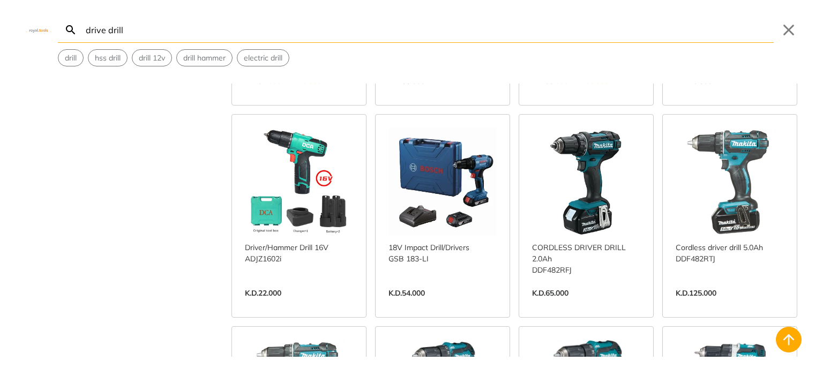
scroll to position [4260, 0]
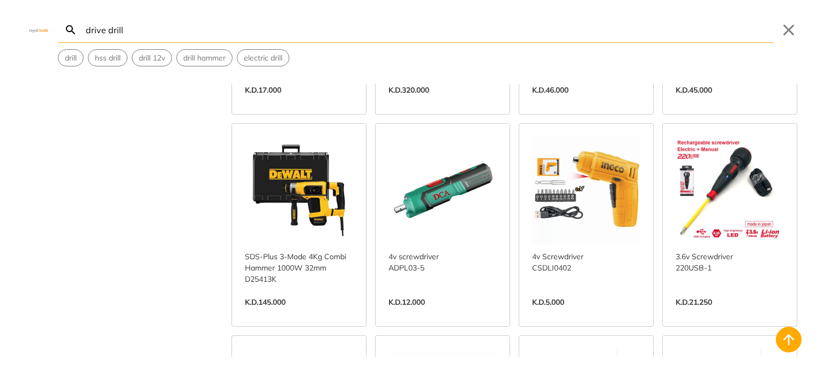
scroll to position [6894, 0]
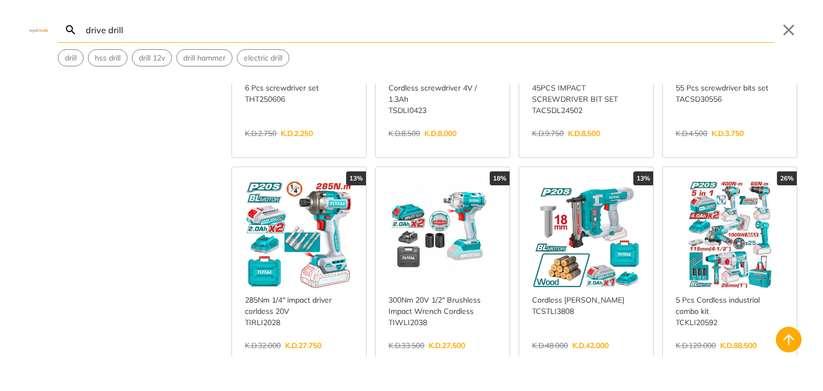
scroll to position [372, 0]
click at [289, 356] on link "View more →" at bounding box center [299, 356] width 108 height 0
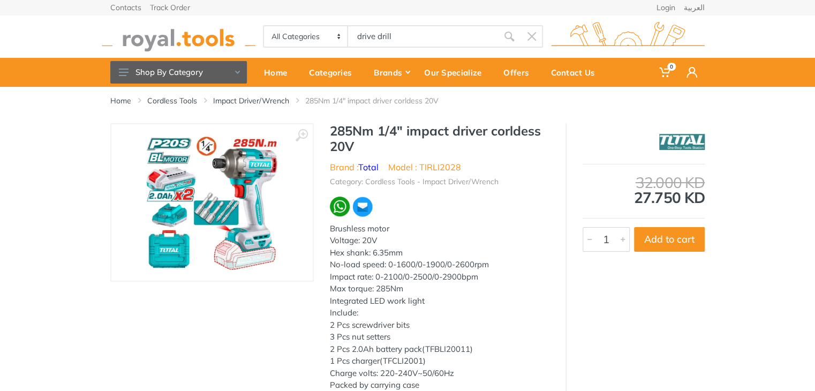
click at [542, 193] on div "285Nm 1/4" impact driver corldess 20V Brand : Total Model : TIRLI2028 Category:…" at bounding box center [440, 260] width 252 height 275
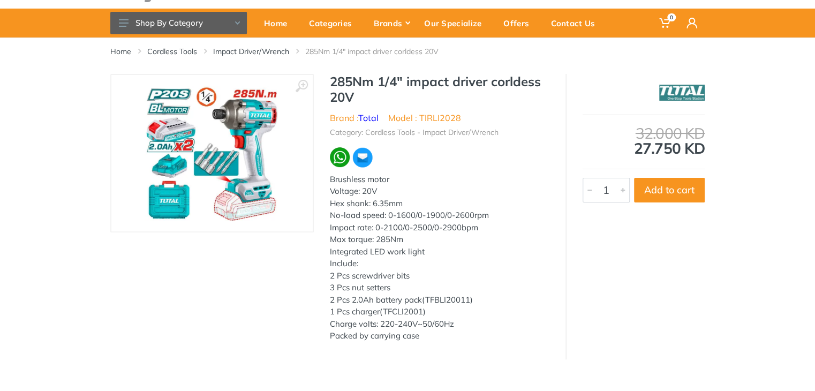
scroll to position [47, 0]
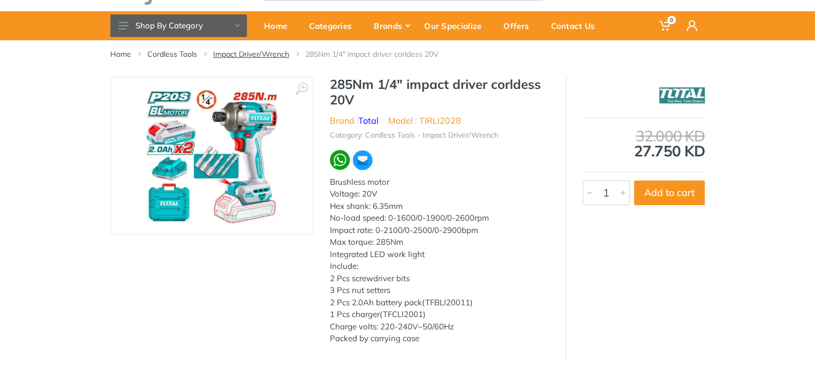
click at [253, 56] on link "Impact Driver/Wrench" at bounding box center [251, 54] width 76 height 11
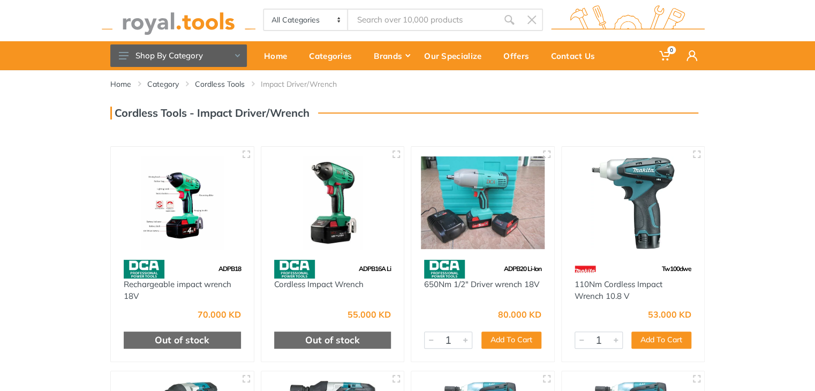
scroll to position [5, 0]
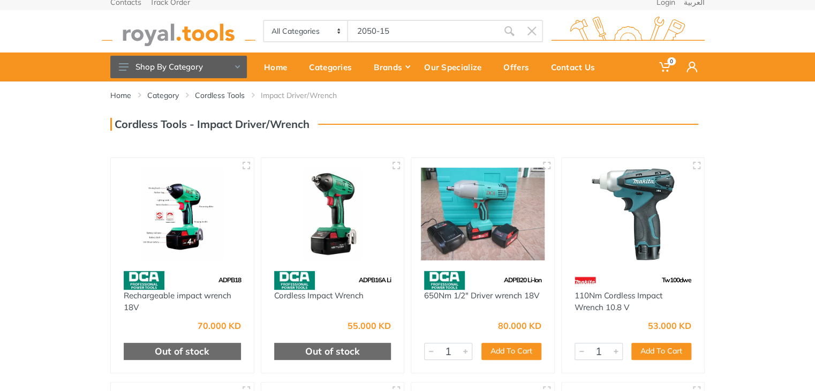
type input "2050-15"
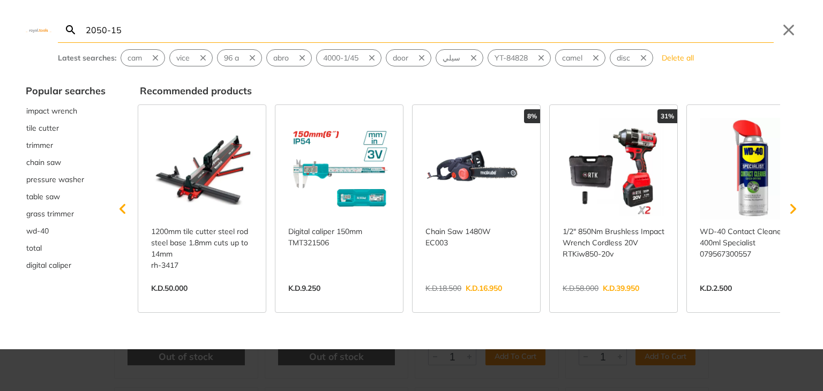
type input "2050-15"
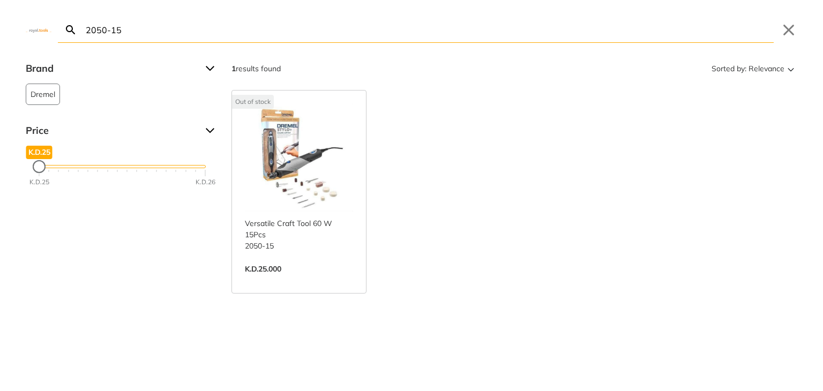
click at [334, 280] on link "View more →" at bounding box center [299, 280] width 108 height 0
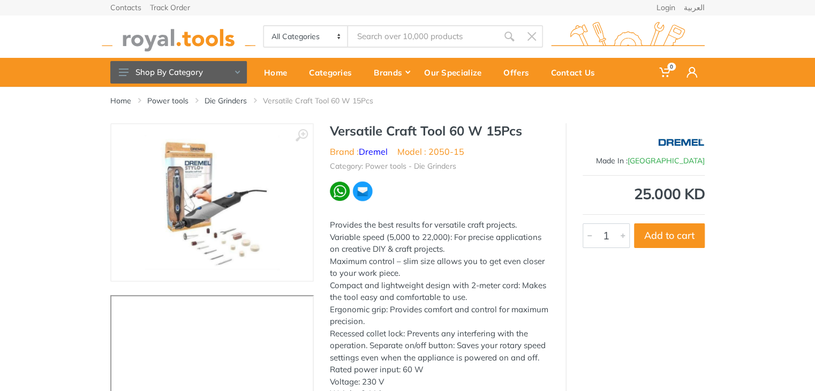
type input "2050-15"
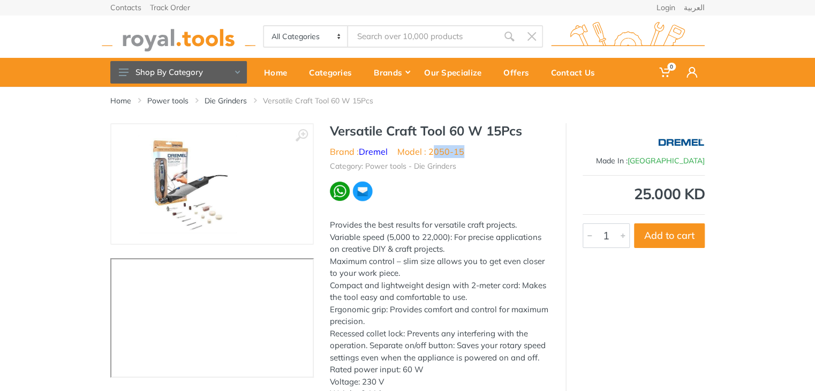
drag, startPoint x: 468, startPoint y: 153, endPoint x: 431, endPoint y: 155, distance: 37.0
click at [431, 155] on ul "Brand : Dremel Model : 2050-15" at bounding box center [440, 151] width 220 height 13
click at [468, 154] on ul "Brand : Dremel Model : 2050-15" at bounding box center [440, 151] width 220 height 13
drag, startPoint x: 467, startPoint y: 154, endPoint x: 431, endPoint y: 155, distance: 36.4
click at [431, 155] on ul "Brand : Dremel Model : 2050-15" at bounding box center [440, 151] width 220 height 13
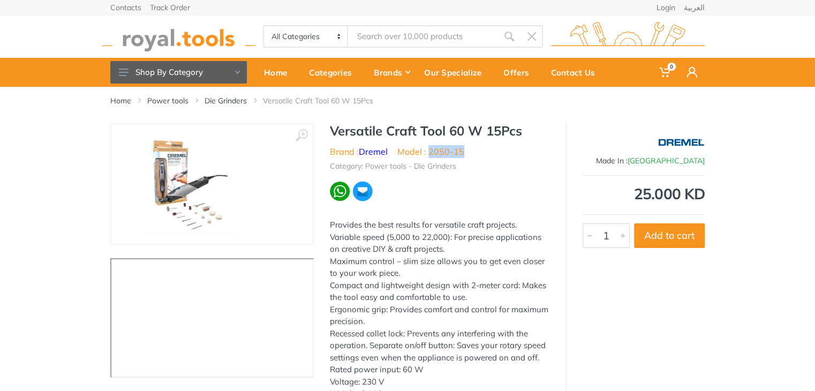
copy li "2050-15"
type input "2050-15"
